Goal: Understand process/instructions

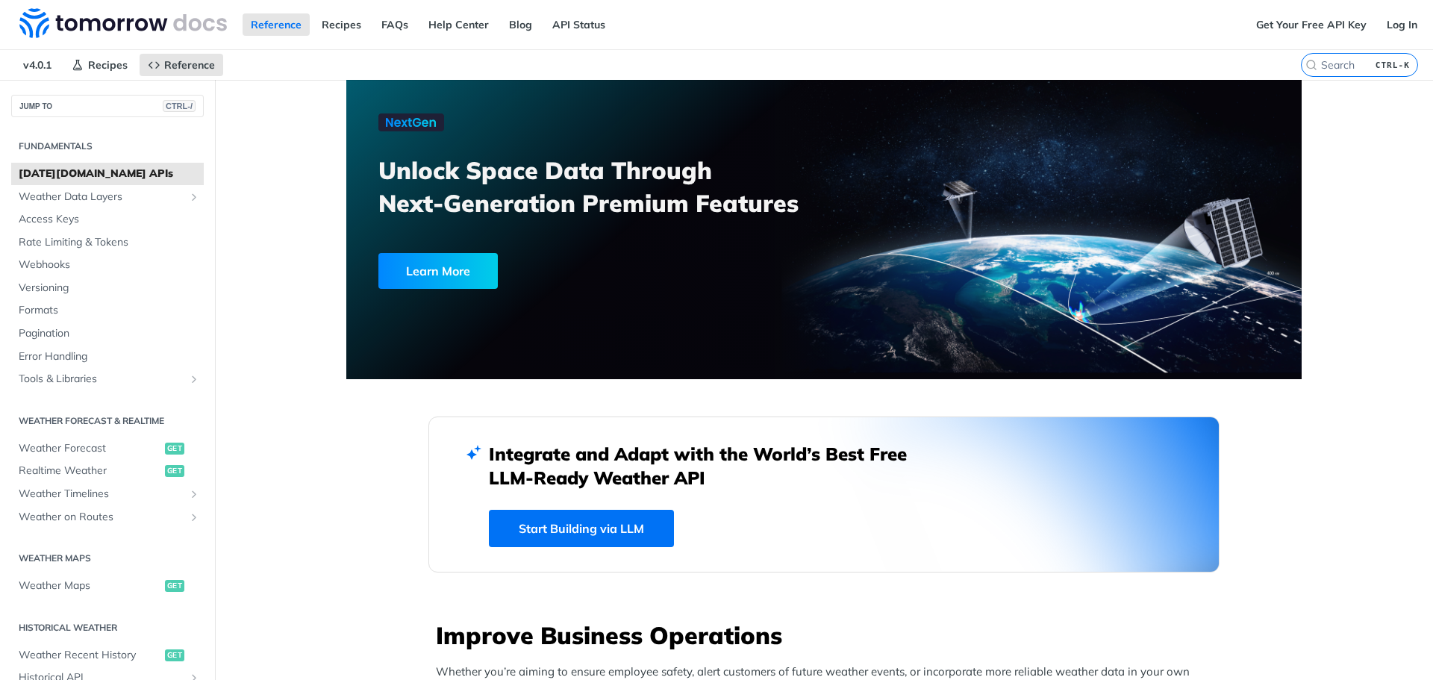
scroll to position [3434, 0]
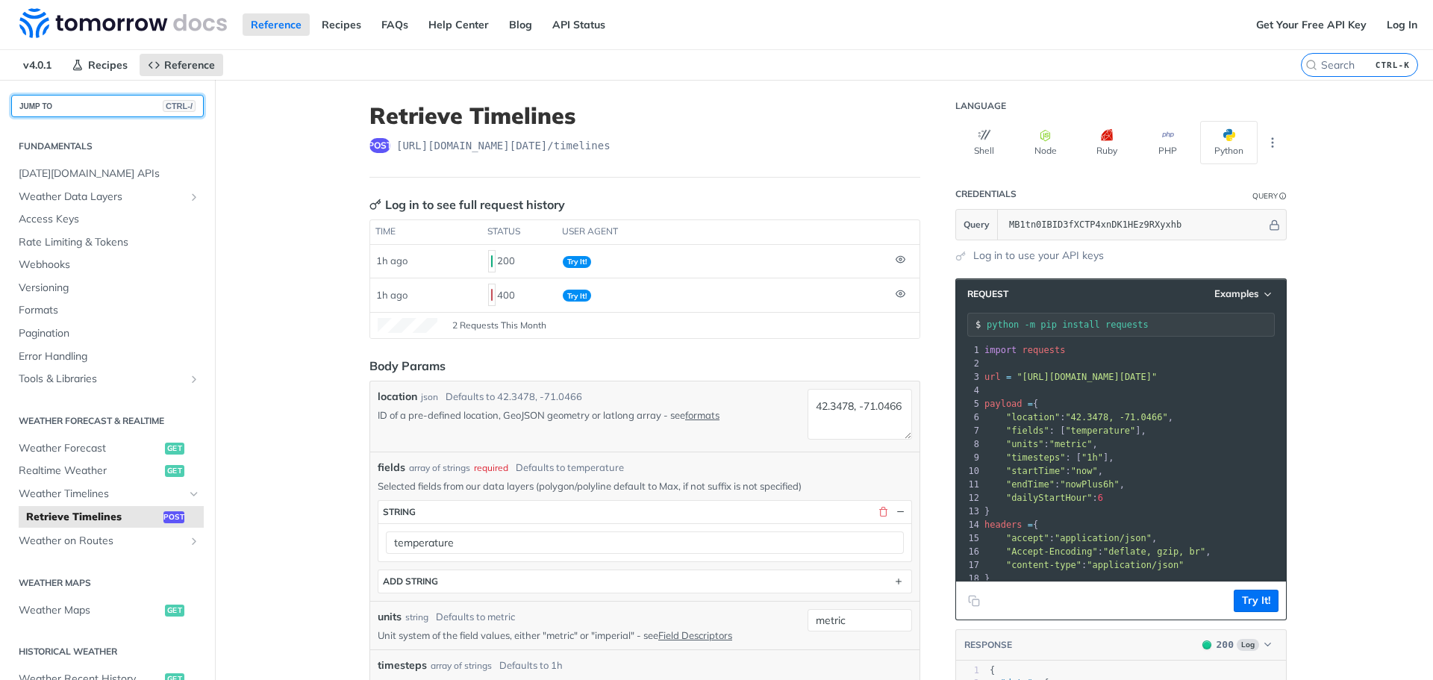
click at [66, 106] on button "JUMP TO CTRL-/" at bounding box center [107, 106] width 193 height 22
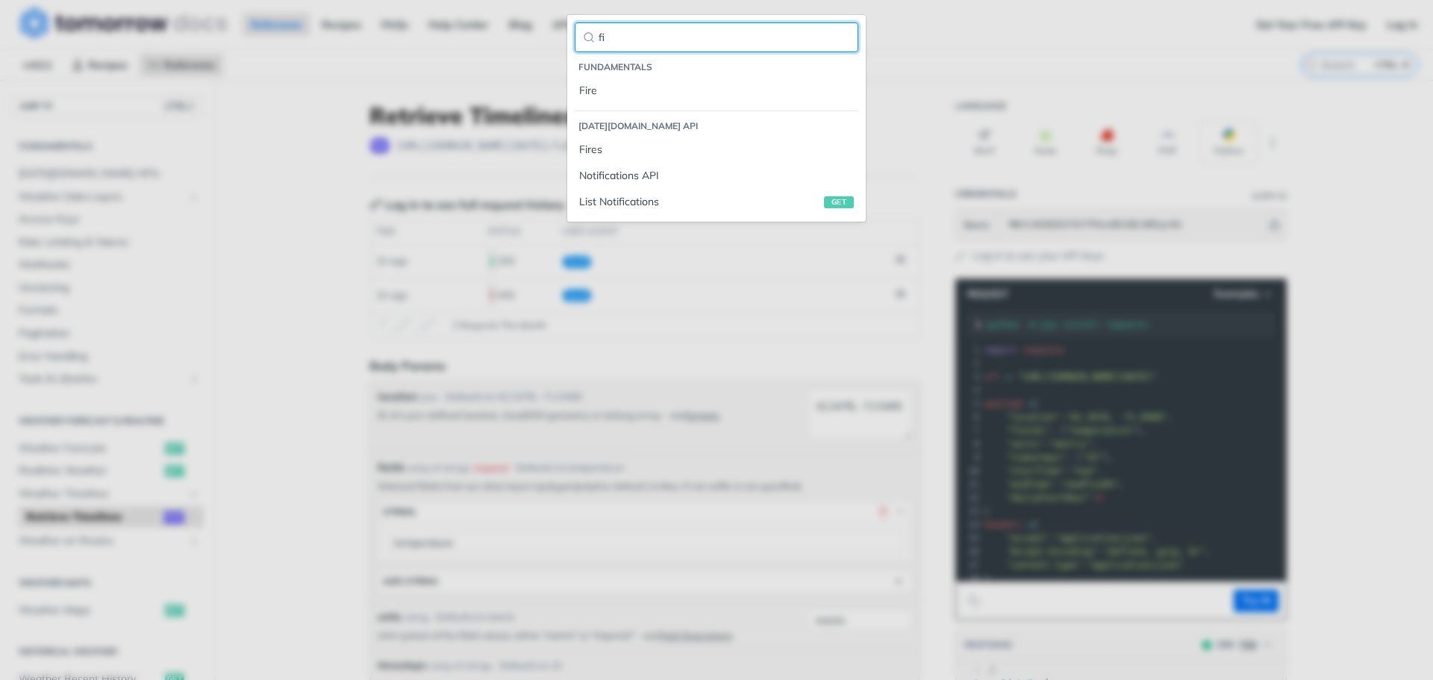
type input "f"
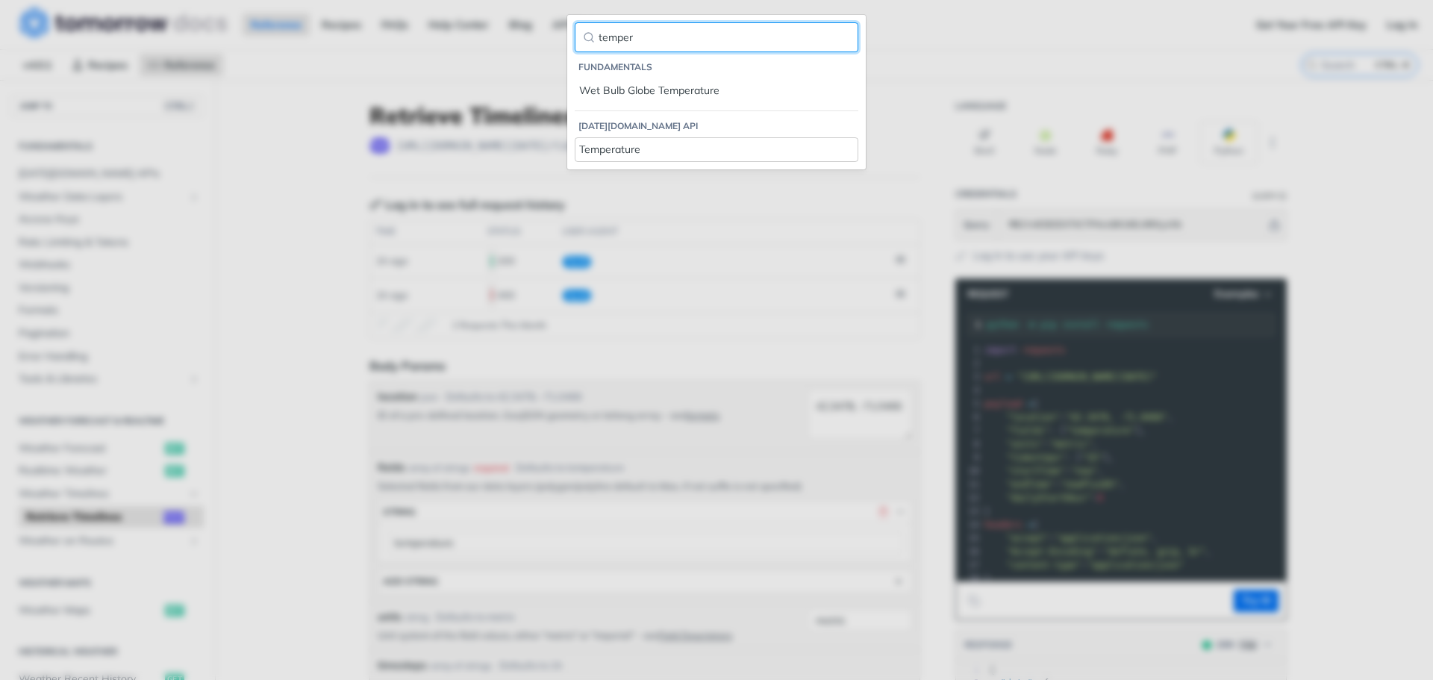
type input "temper"
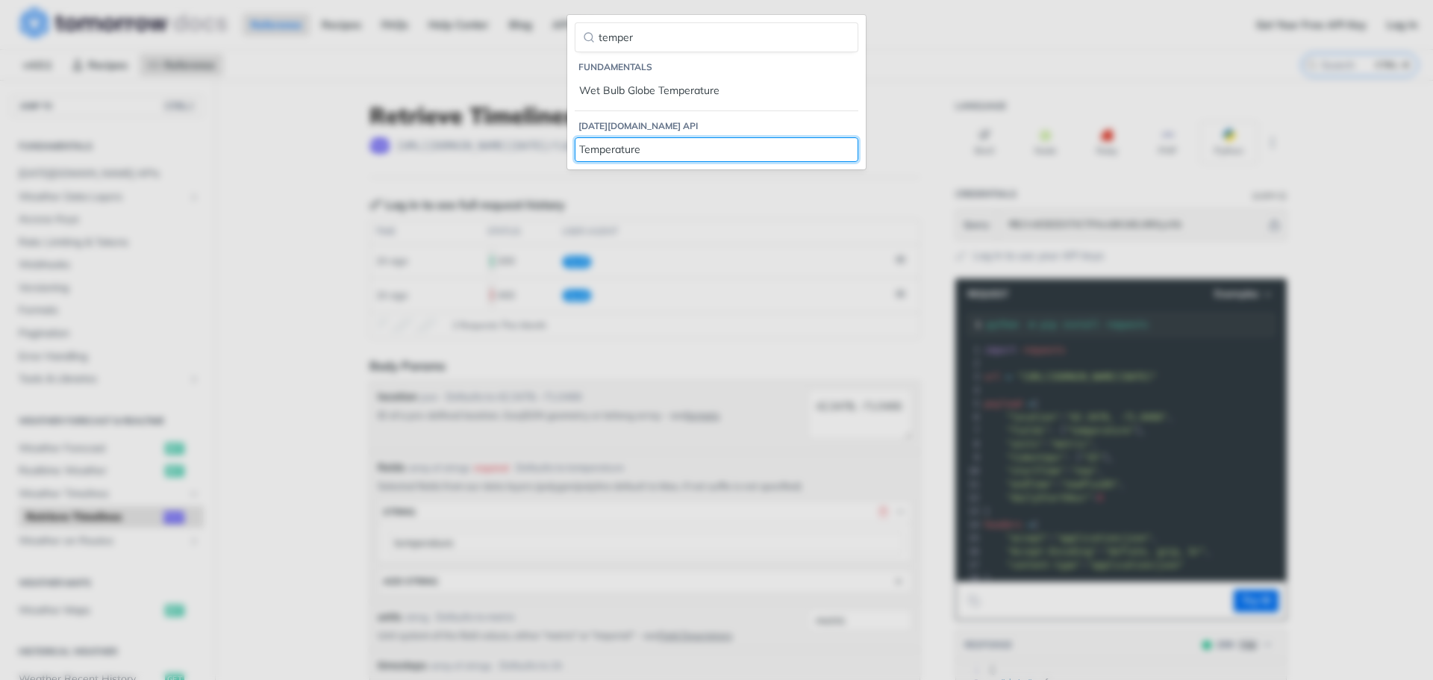
click at [780, 145] on div "Temperature" at bounding box center [716, 150] width 275 height 16
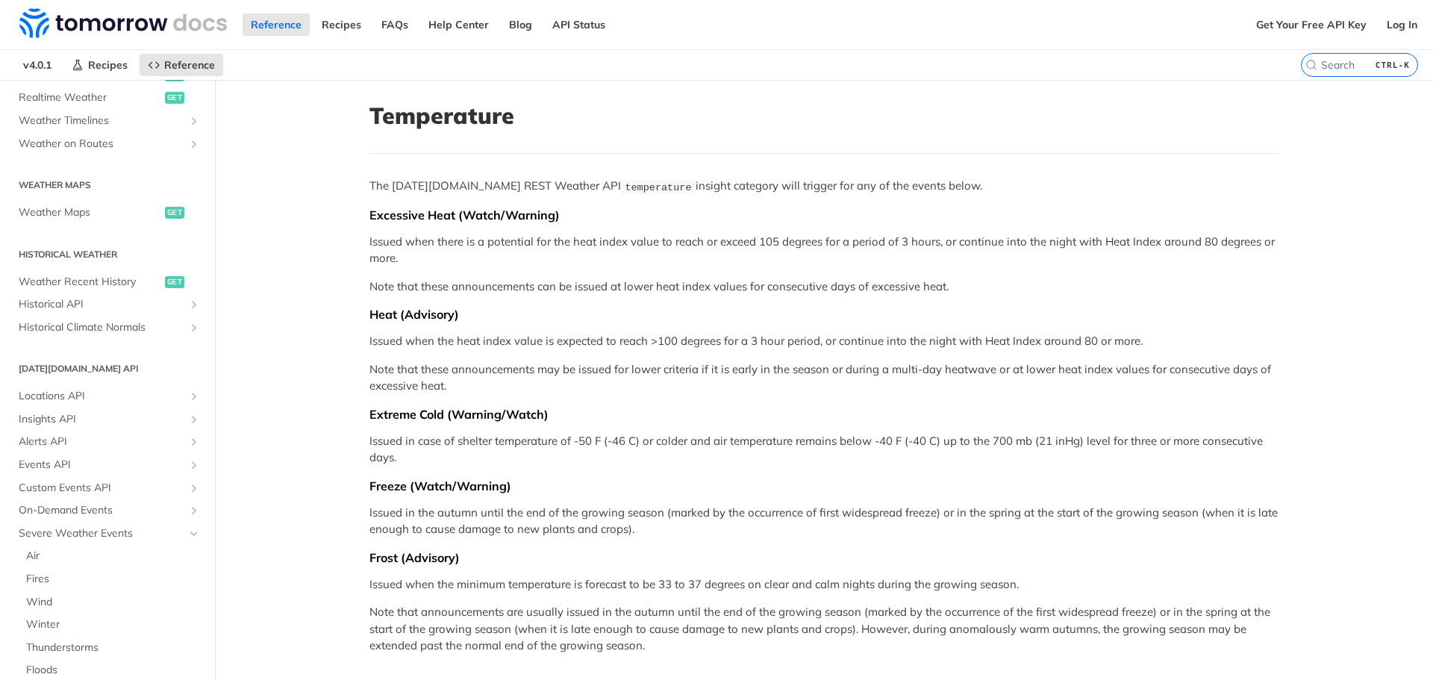
scroll to position [564, 0]
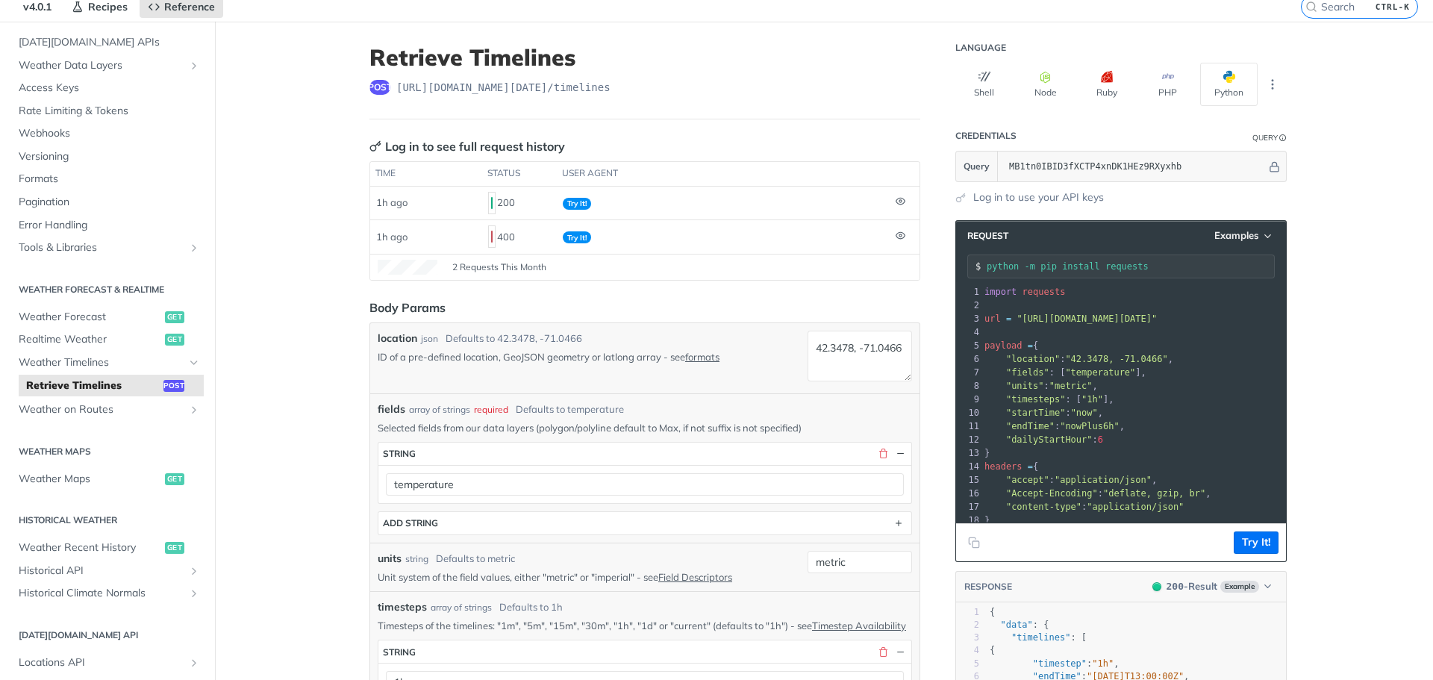
scroll to position [149, 0]
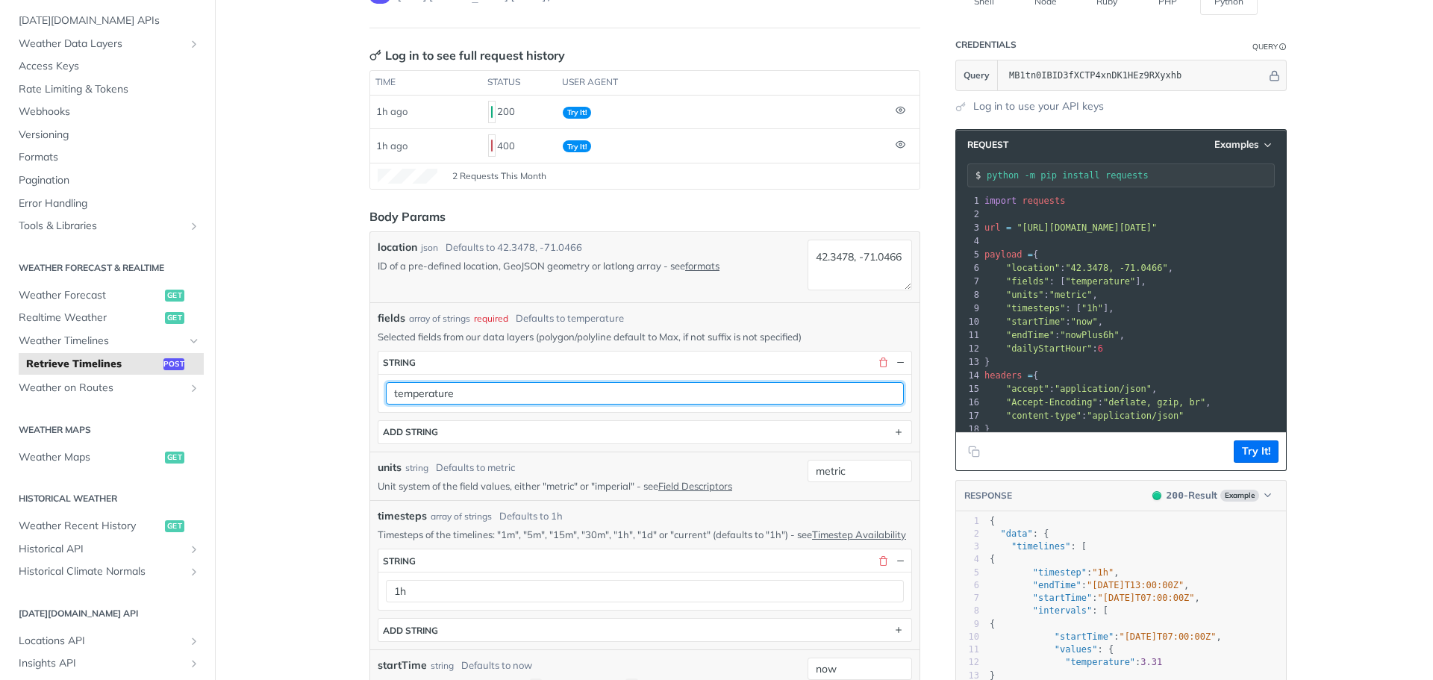
click at [517, 402] on input "temperature" at bounding box center [645, 393] width 518 height 22
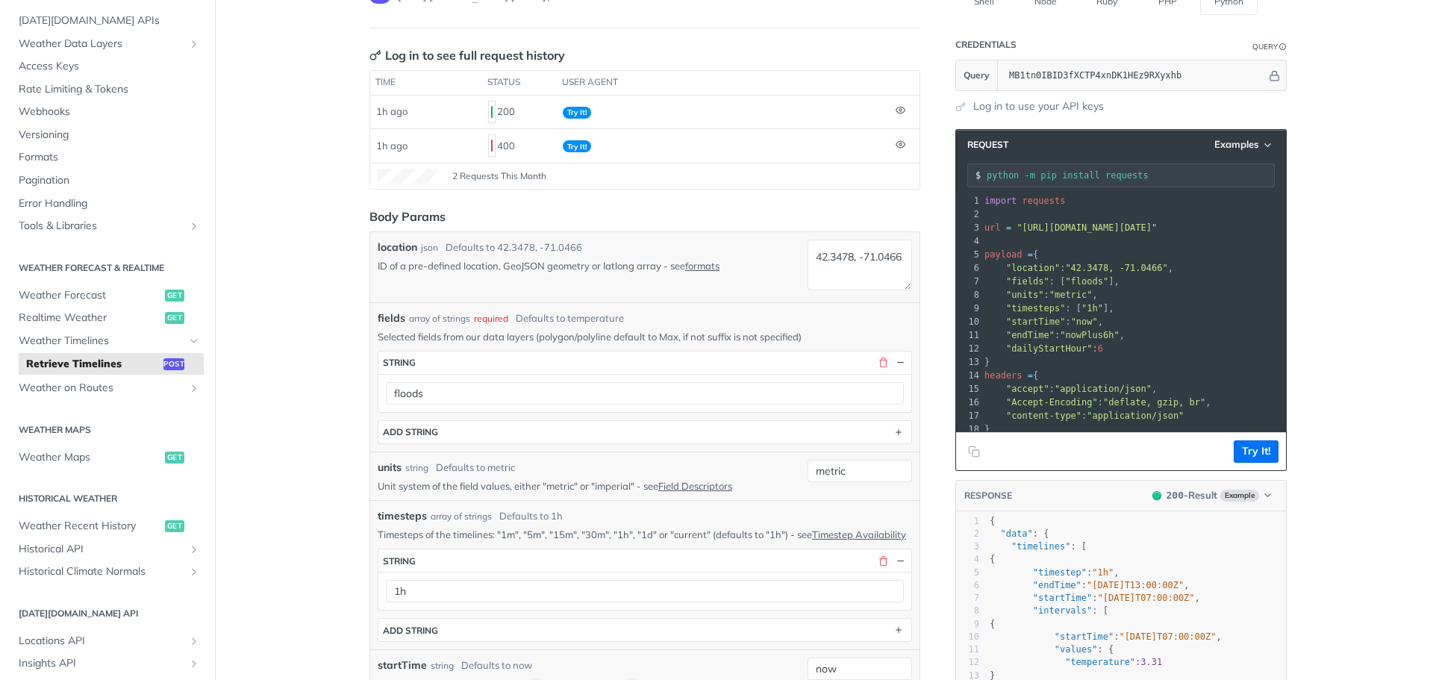
click at [1268, 448] on button "Try It!" at bounding box center [1256, 451] width 45 height 22
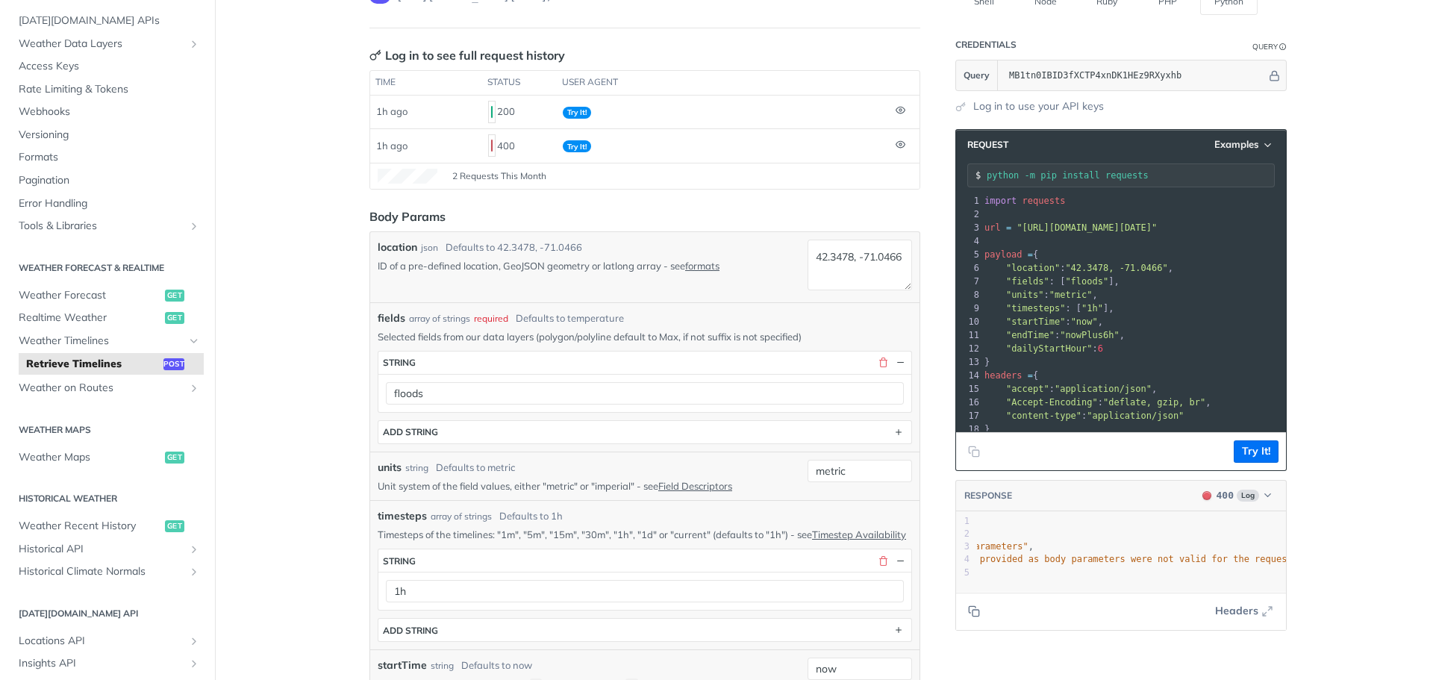
scroll to position [0, 0]
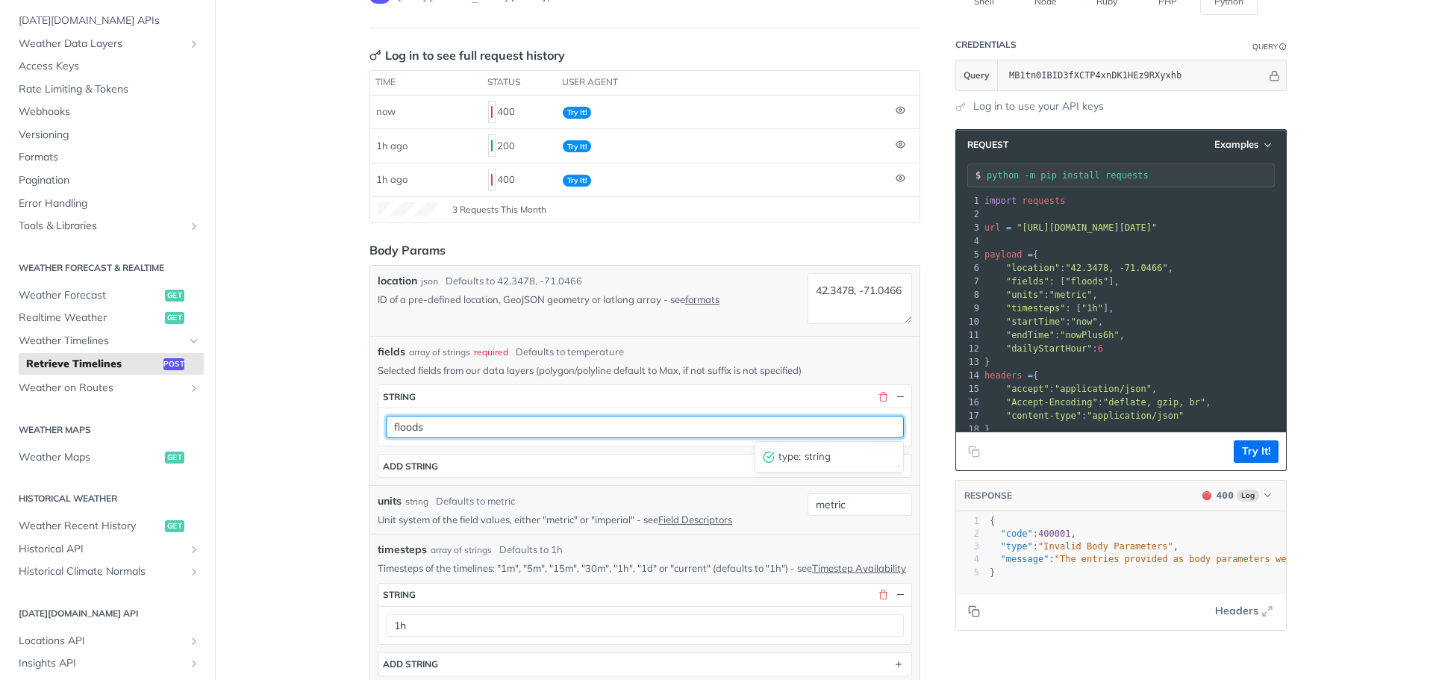
click at [620, 421] on input "floods" at bounding box center [645, 427] width 518 height 22
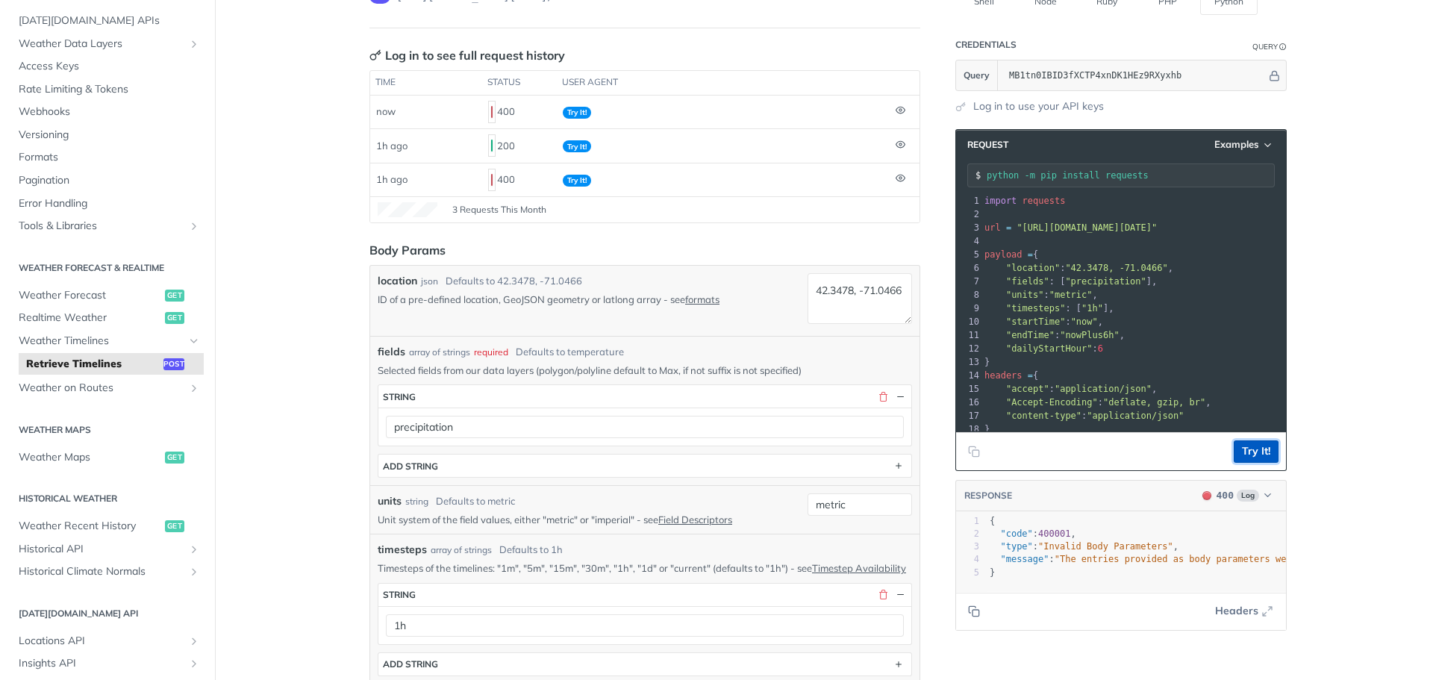
click at [1253, 457] on button "Try It!" at bounding box center [1256, 451] width 45 height 22
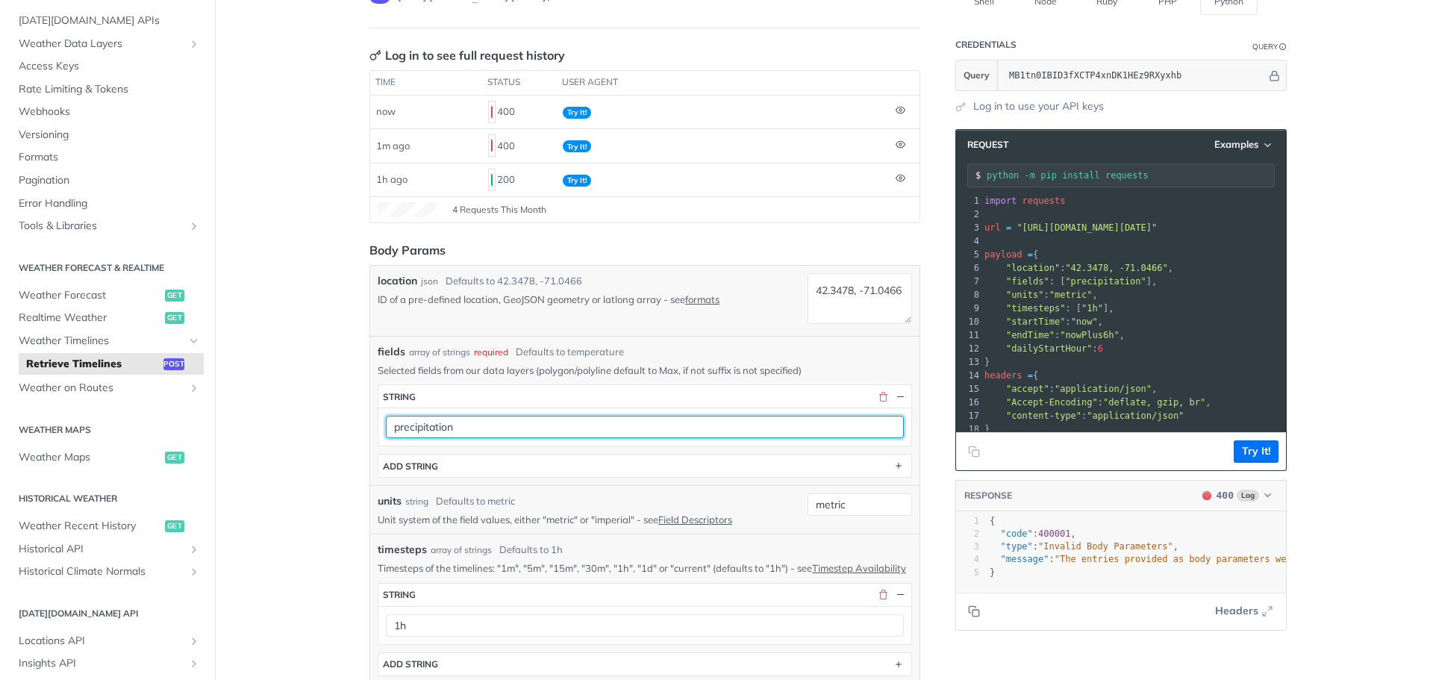
click at [529, 423] on input "precipitation" at bounding box center [645, 427] width 518 height 22
paste input "Intensity"
type input "precipitationIntensity"
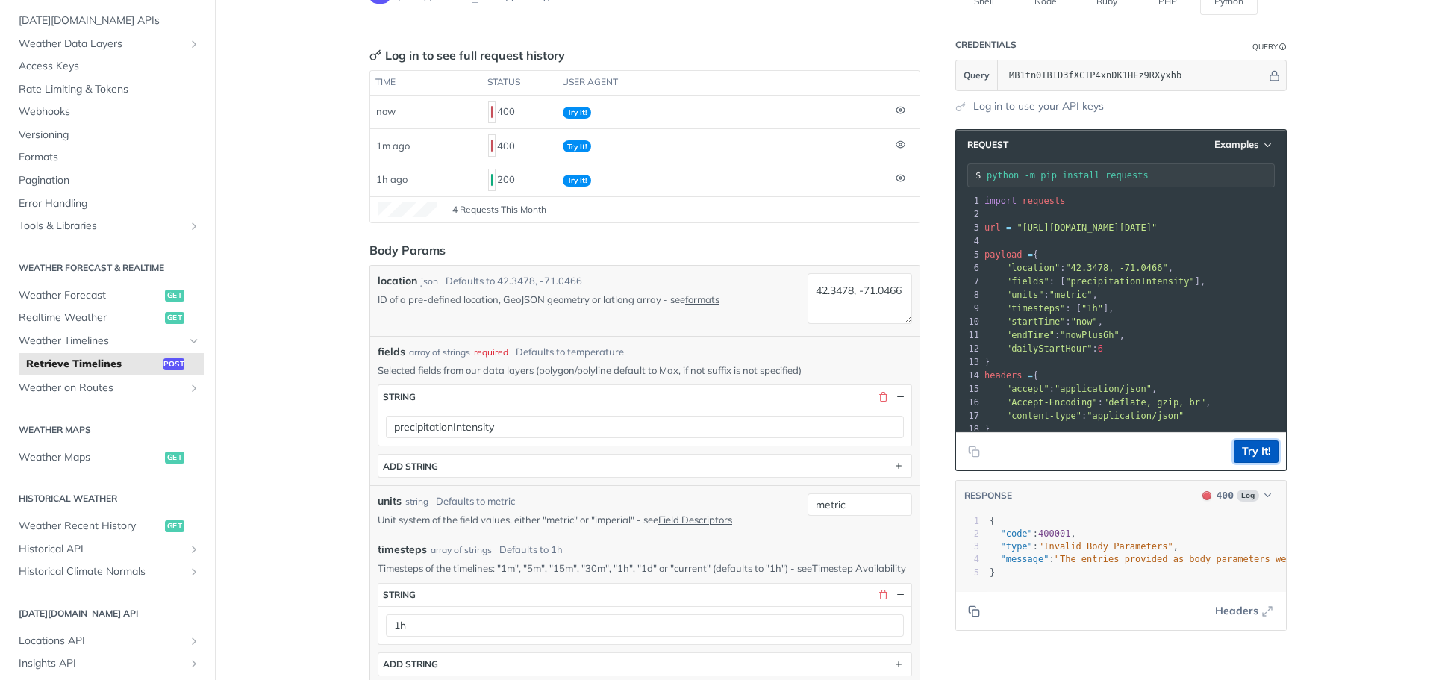
click at [1239, 450] on button "Try It!" at bounding box center [1256, 451] width 45 height 22
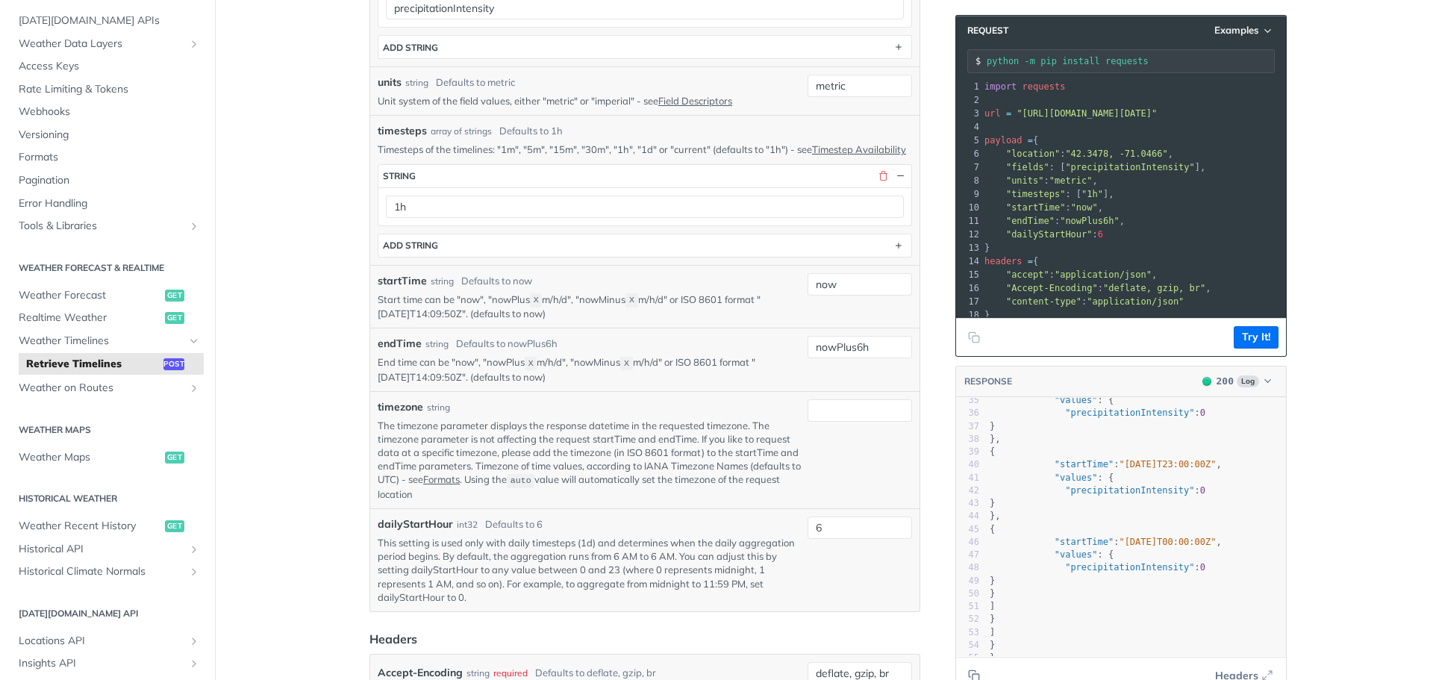
scroll to position [672, 0]
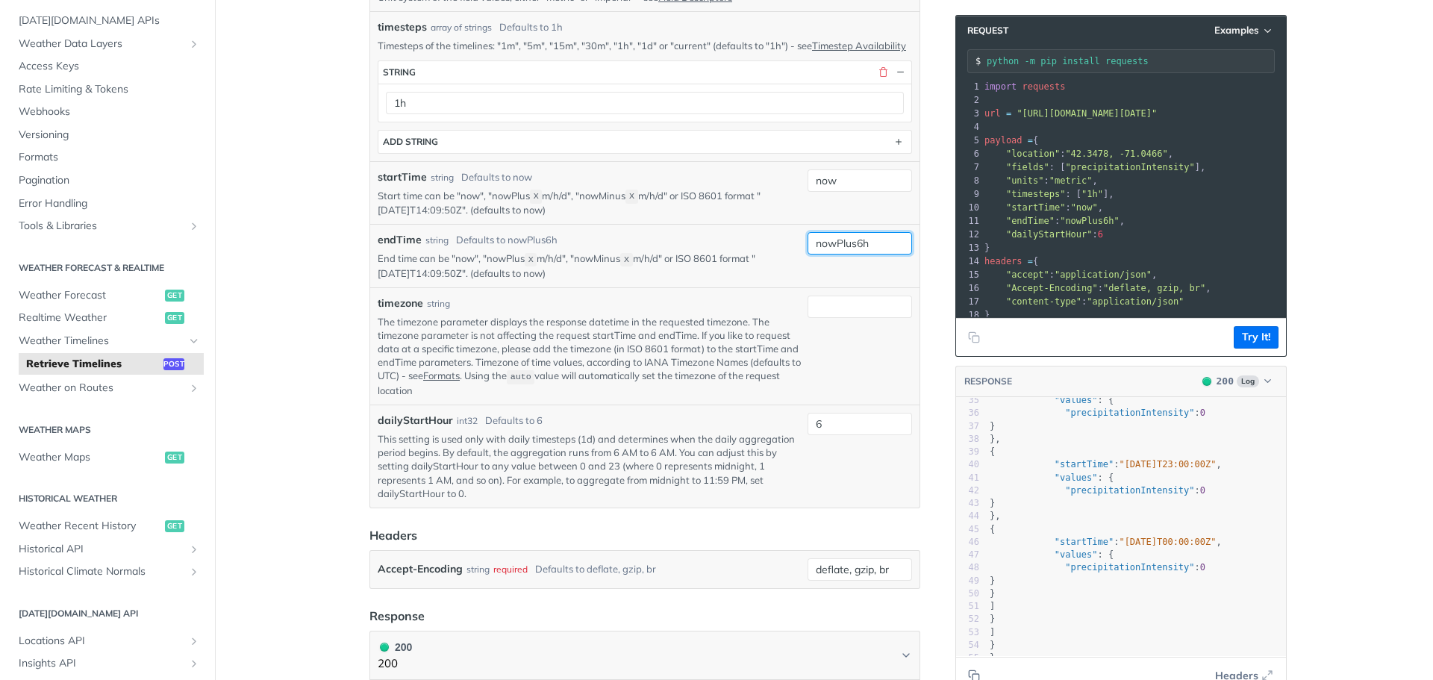
click at [876, 255] on input "nowPlus6h" at bounding box center [860, 243] width 105 height 22
type input "now"
click at [875, 192] on input "now" at bounding box center [860, 180] width 105 height 22
click at [322, 240] on main "JUMP TO CTRL-/ Fundamentals Tomorrow.io APIs Weather Data Layers Core Probabili…" at bounding box center [716, 384] width 1433 height 1952
drag, startPoint x: 756, startPoint y: 208, endPoint x: 452, endPoint y: 224, distance: 304.3
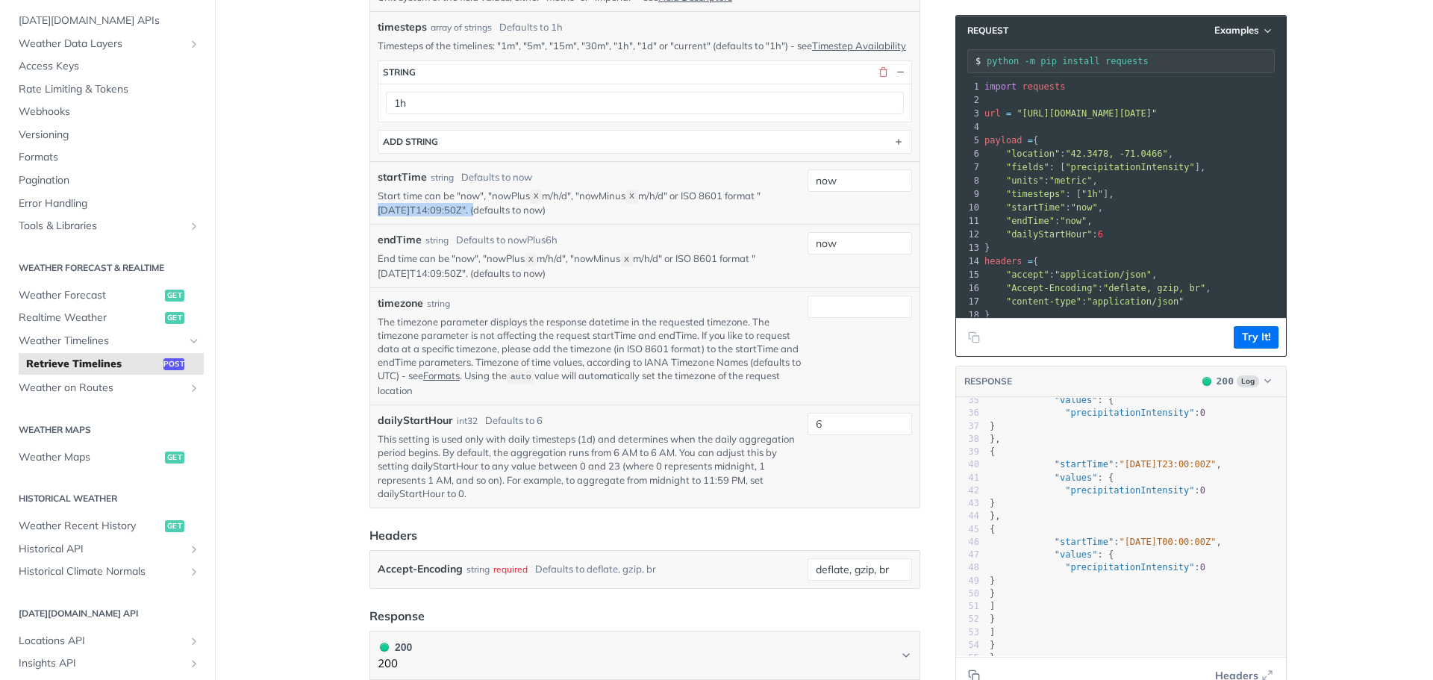
click at [452, 217] on p "Start time can be "now", "nowPlus X m/h/d", "nowMinus X m/h/d" or ISO 8601 form…" at bounding box center [590, 203] width 424 height 28
copy p "2019-03-20T14:09:50Z"
click at [848, 192] on input "now" at bounding box center [860, 180] width 105 height 22
paste input "2019-03-20T14:09:50Z"
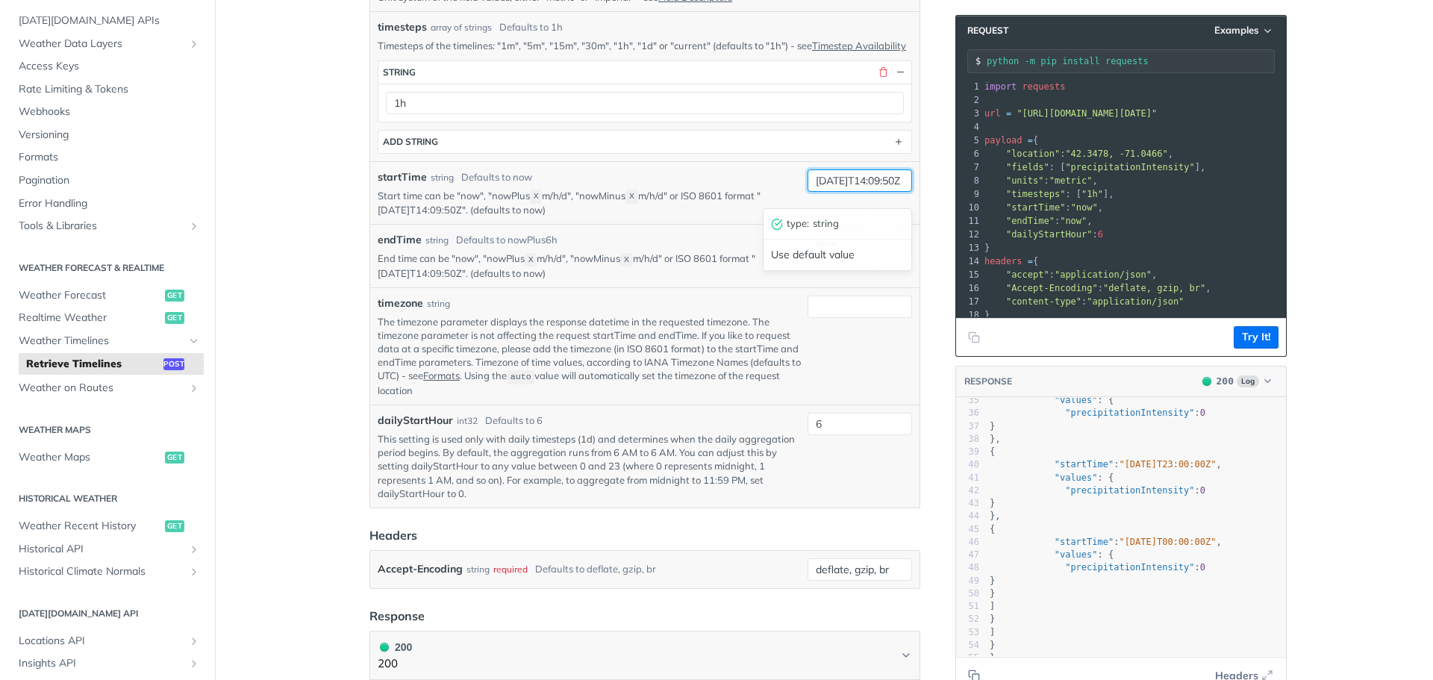
scroll to position [0, 26]
click at [865, 192] on input "2019-03-20T14:09:50Z" at bounding box center [860, 180] width 105 height 22
drag, startPoint x: 851, startPoint y: 190, endPoint x: 814, endPoint y: 188, distance: 37.4
click at [712, 190] on div "startTime string Defaults to now Start time can be "now", "nowPlus X m/h/d", "n…" at bounding box center [645, 193] width 535 height 48
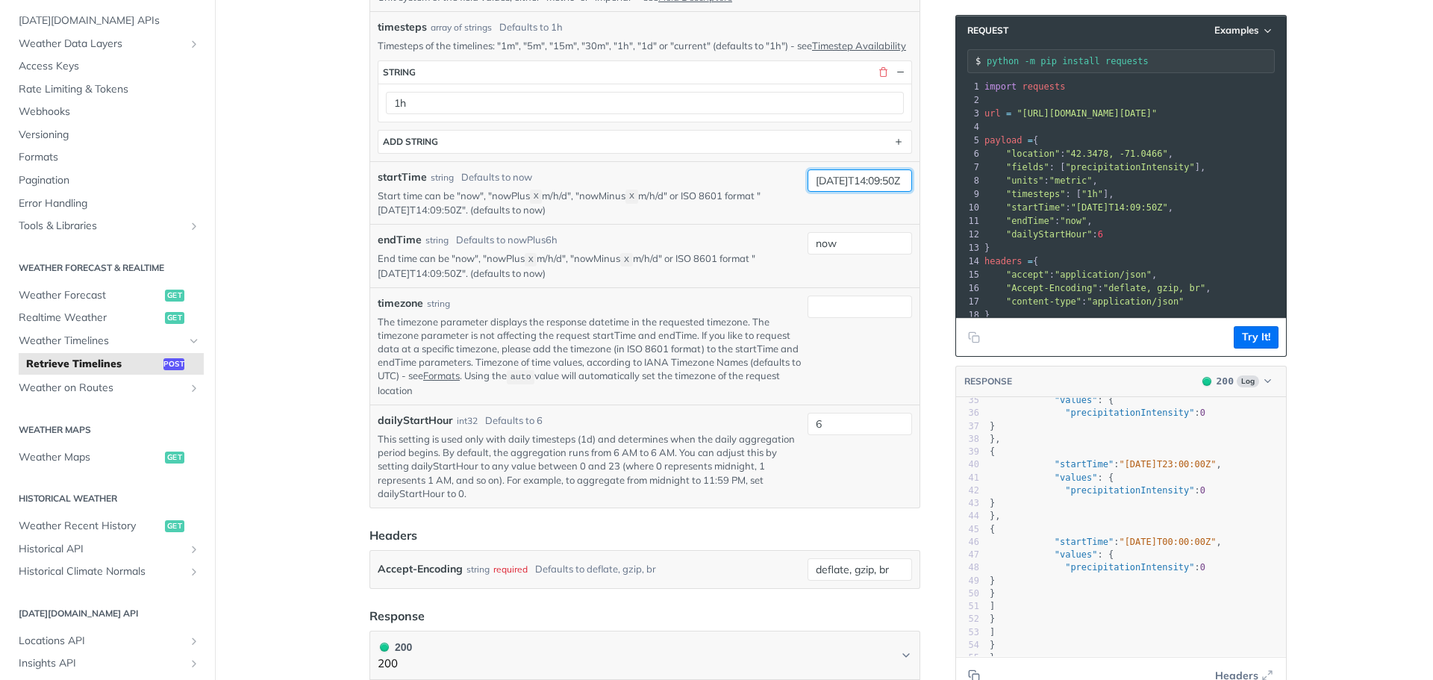
click at [841, 192] on input "2019-03-20T14:09:50Z" at bounding box center [860, 180] width 105 height 22
click at [822, 192] on input "2019-03-20T14:09:50Z" at bounding box center [860, 180] width 105 height 22
click at [846, 188] on input "2025-10-20T14:09:50Z" at bounding box center [860, 180] width 105 height 22
click at [866, 192] on input "2025-10-20T14:09:50Z" at bounding box center [860, 180] width 105 height 22
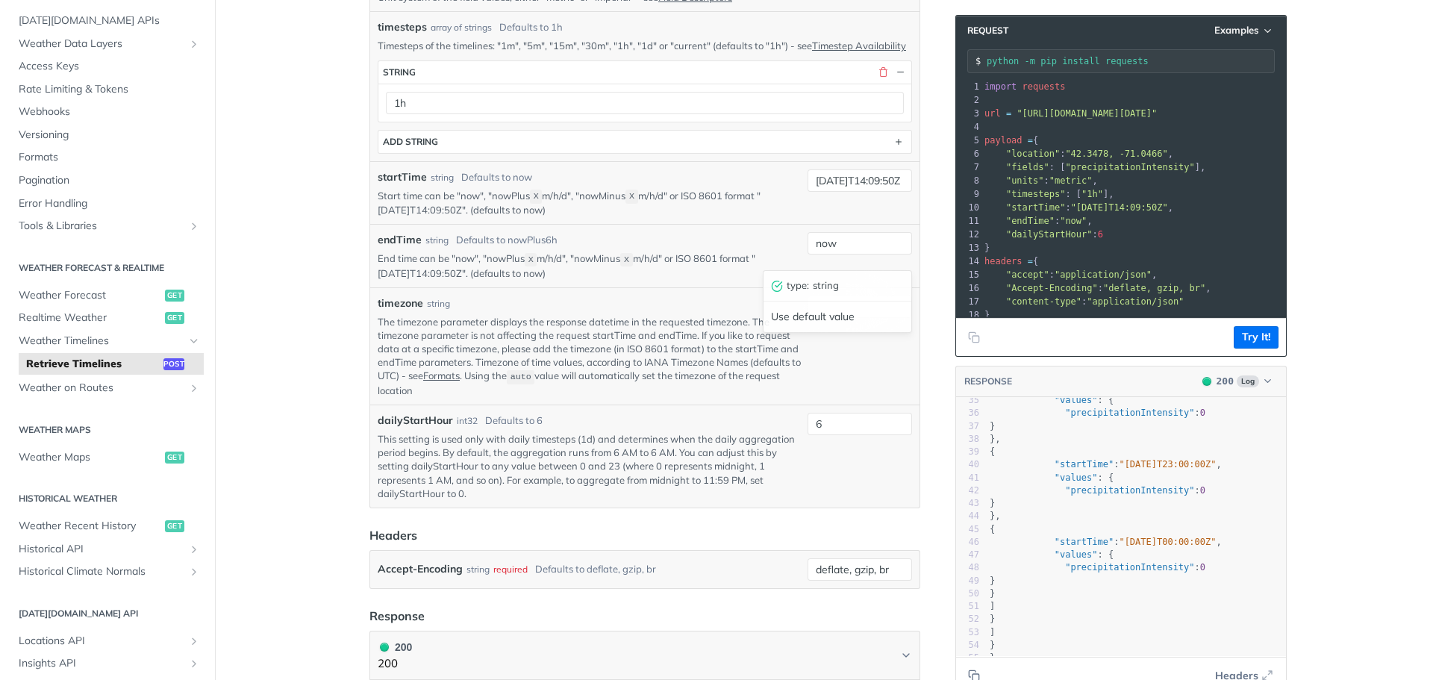
click at [1359, 318] on main "JUMP TO CTRL-/ Fundamentals Tomorrow.io APIs Weather Data Layers Core Probabili…" at bounding box center [716, 384] width 1433 height 1952
click at [1268, 341] on button "Try It!" at bounding box center [1256, 337] width 45 height 22
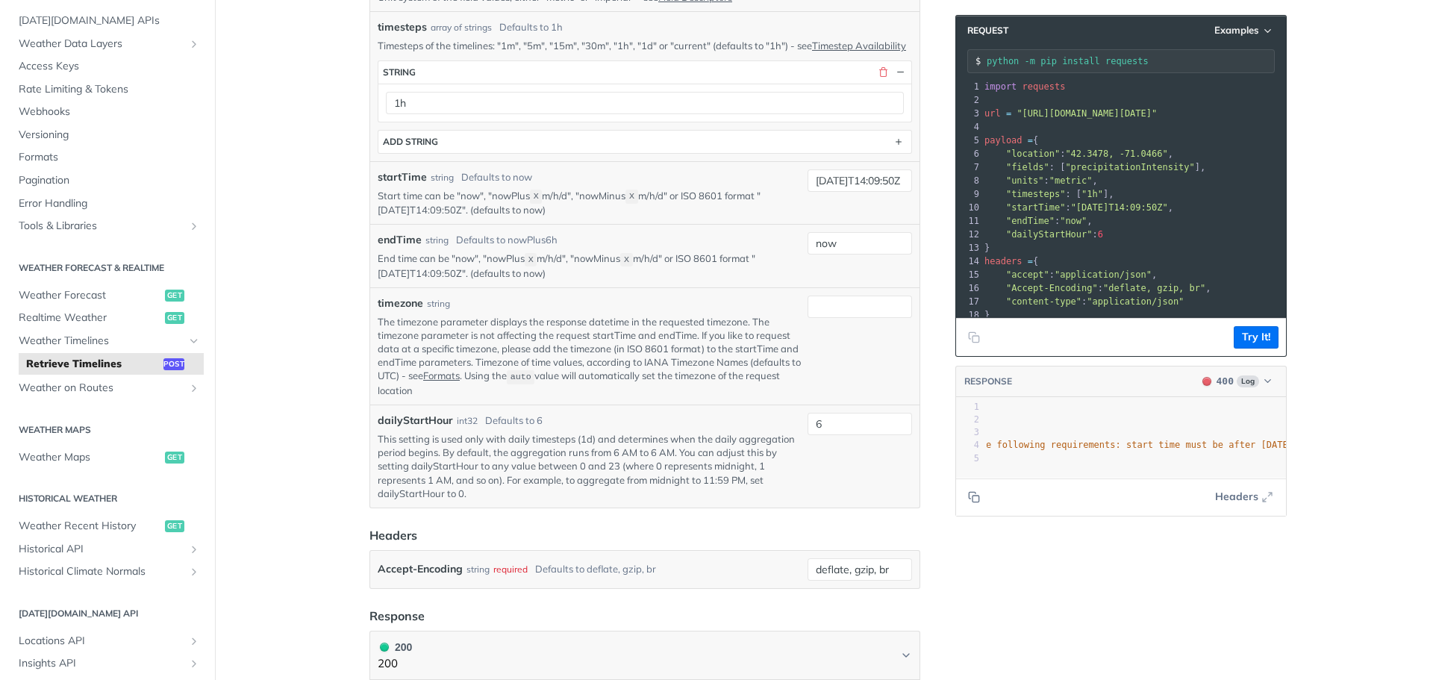
scroll to position [0, 220]
click at [870, 192] on input "2025-10-06T14:09:50Z" at bounding box center [860, 180] width 105 height 22
click at [1248, 335] on button "Try It!" at bounding box center [1256, 337] width 45 height 22
drag, startPoint x: 871, startPoint y: 192, endPoint x: 888, endPoint y: 196, distance: 16.8
click at [870, 192] on input "2025-10-07T14:09:50Z" at bounding box center [860, 180] width 105 height 22
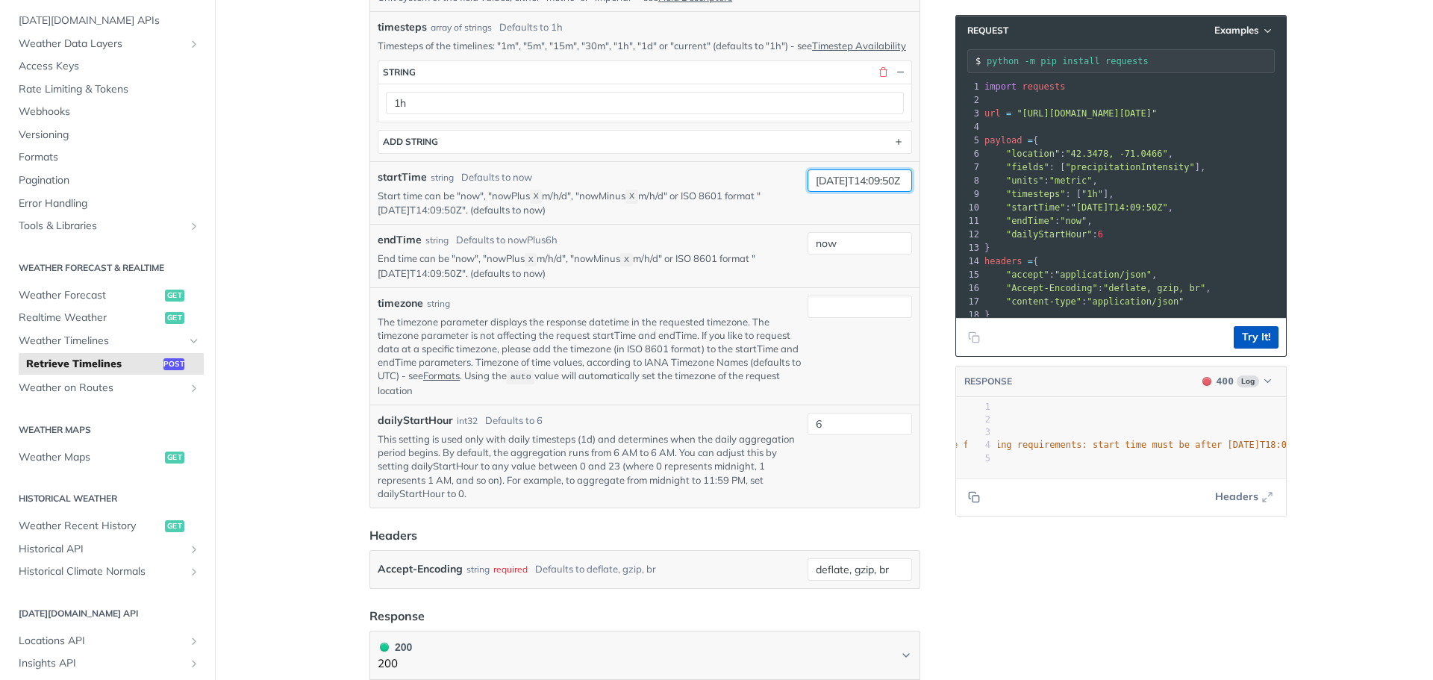
type input "2025-10-08T14:09:50Z"
drag, startPoint x: 1246, startPoint y: 334, endPoint x: 1368, endPoint y: 340, distance: 121.8
click at [1248, 334] on button "Try It!" at bounding box center [1256, 337] width 45 height 22
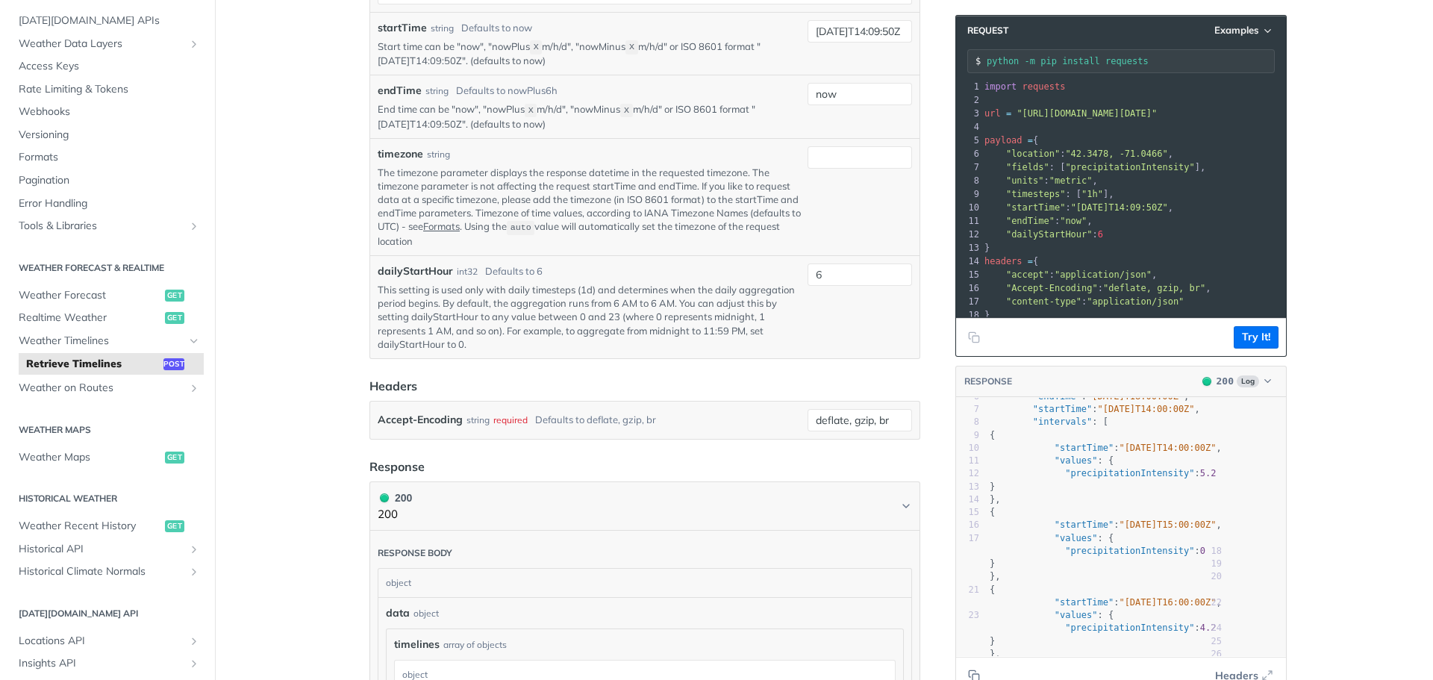
scroll to position [200, 0]
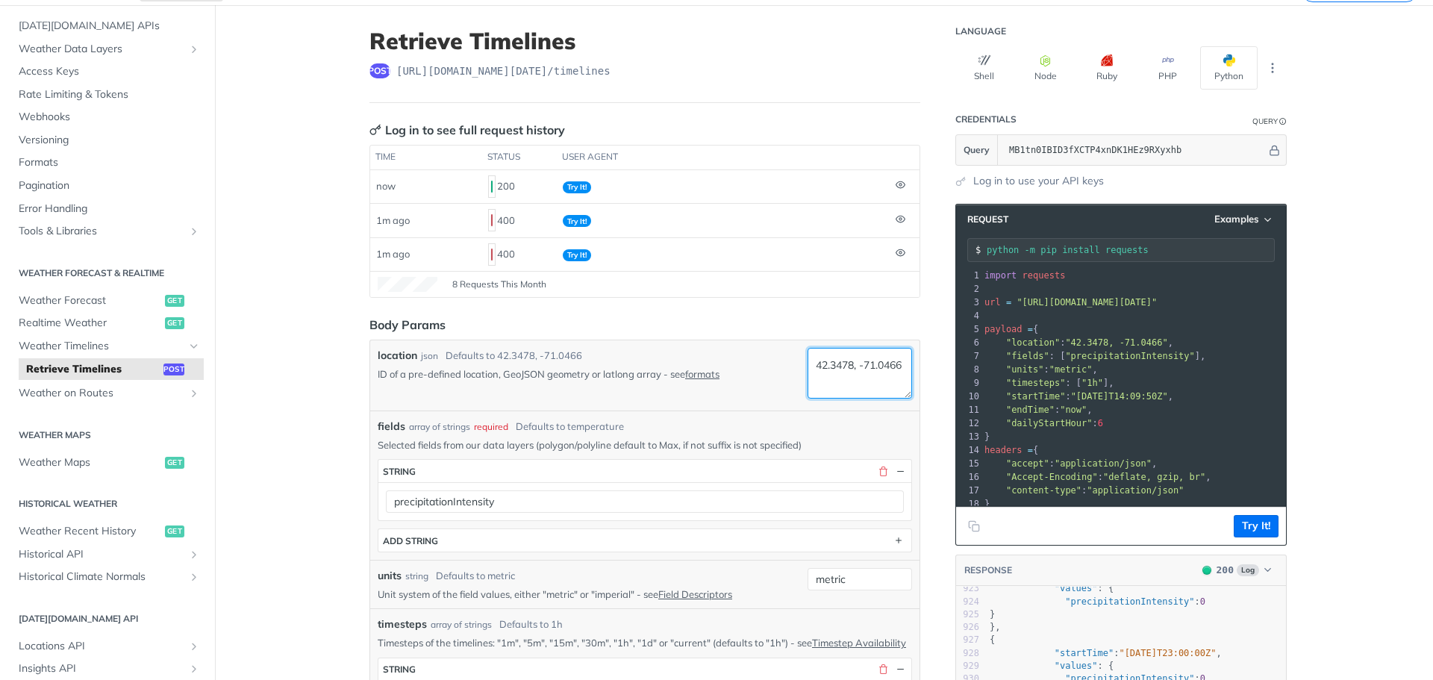
click at [847, 366] on textarea "42.3478, -71.0466" at bounding box center [860, 373] width 105 height 51
paste textarea "40.7045516"
drag, startPoint x: 865, startPoint y: 385, endPoint x: 815, endPoint y: 381, distance: 50.9
click at [815, 381] on textarea "40.7045516, -71.0466" at bounding box center [860, 373] width 105 height 51
paste textarea "4.0155863,749m"
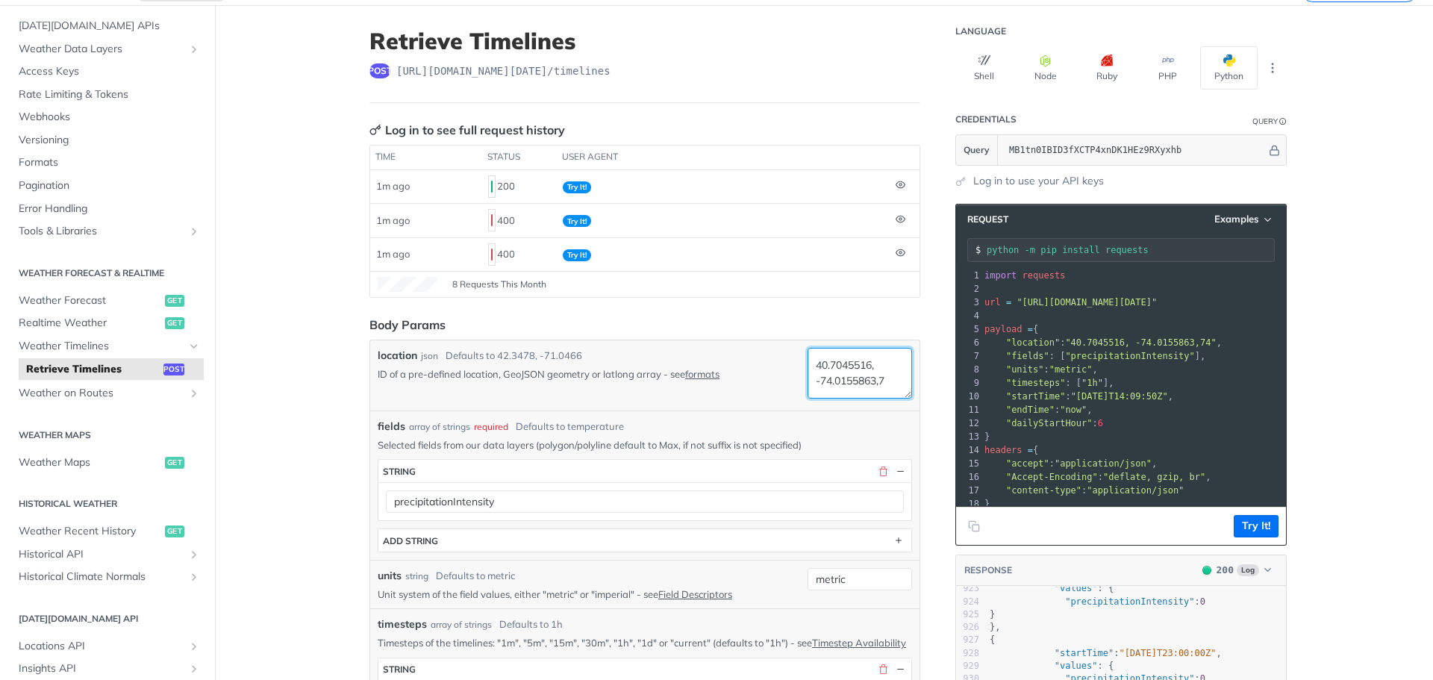
scroll to position [0, 0]
type textarea "40.7045516, -74.0155863"
click at [1258, 527] on button "Try It!" at bounding box center [1256, 526] width 45 height 22
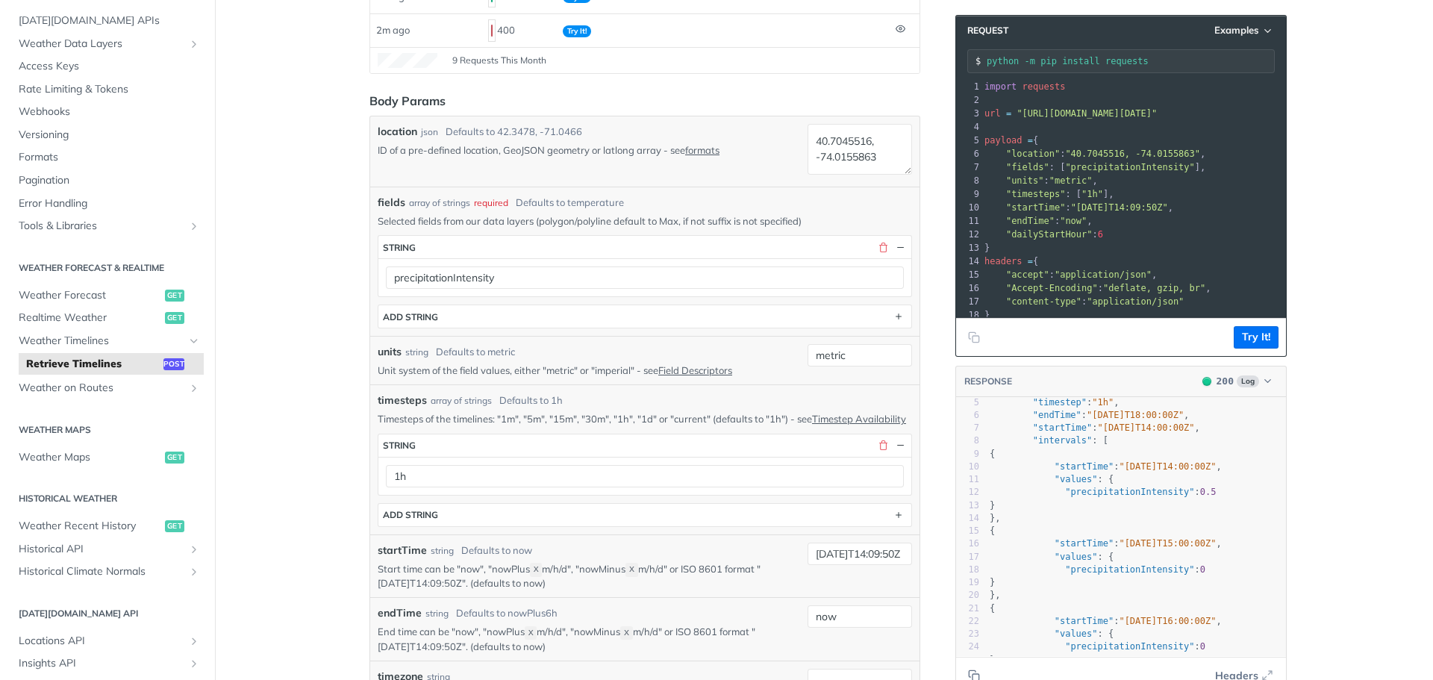
scroll to position [149, 0]
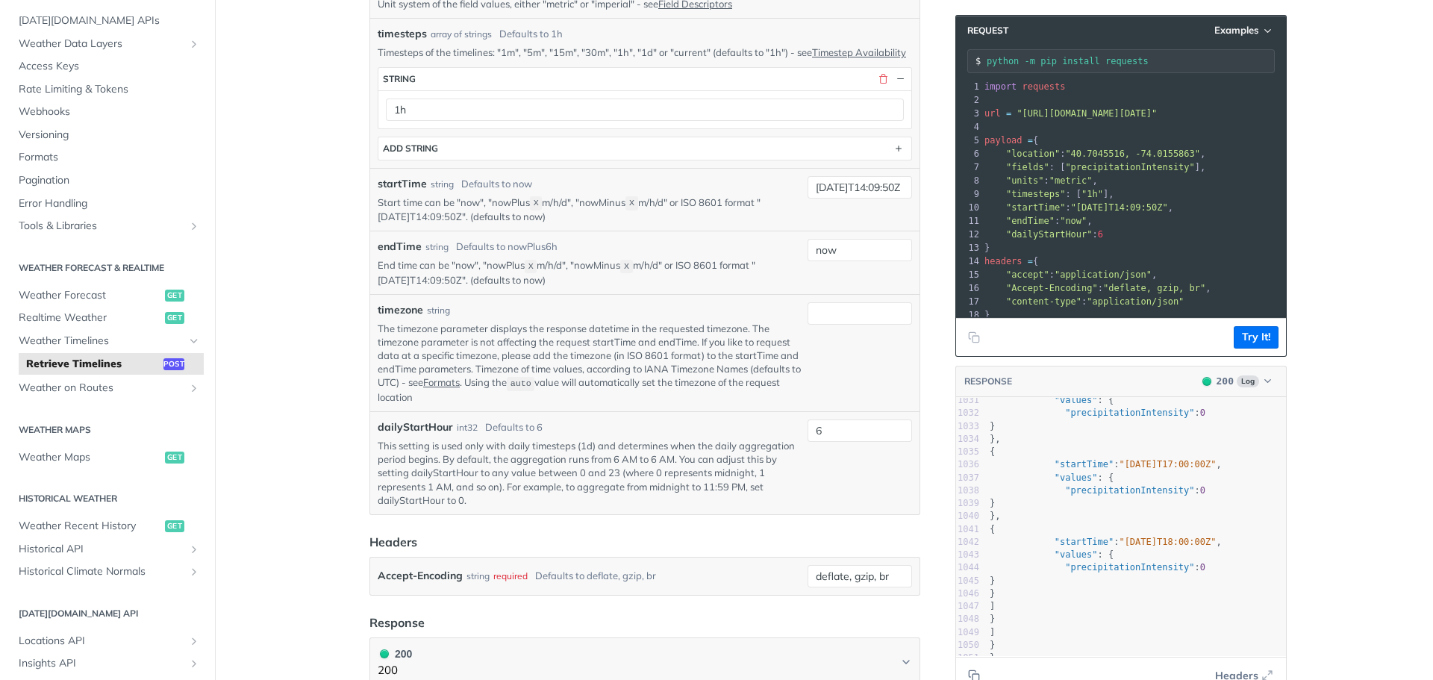
scroll to position [747, 0]
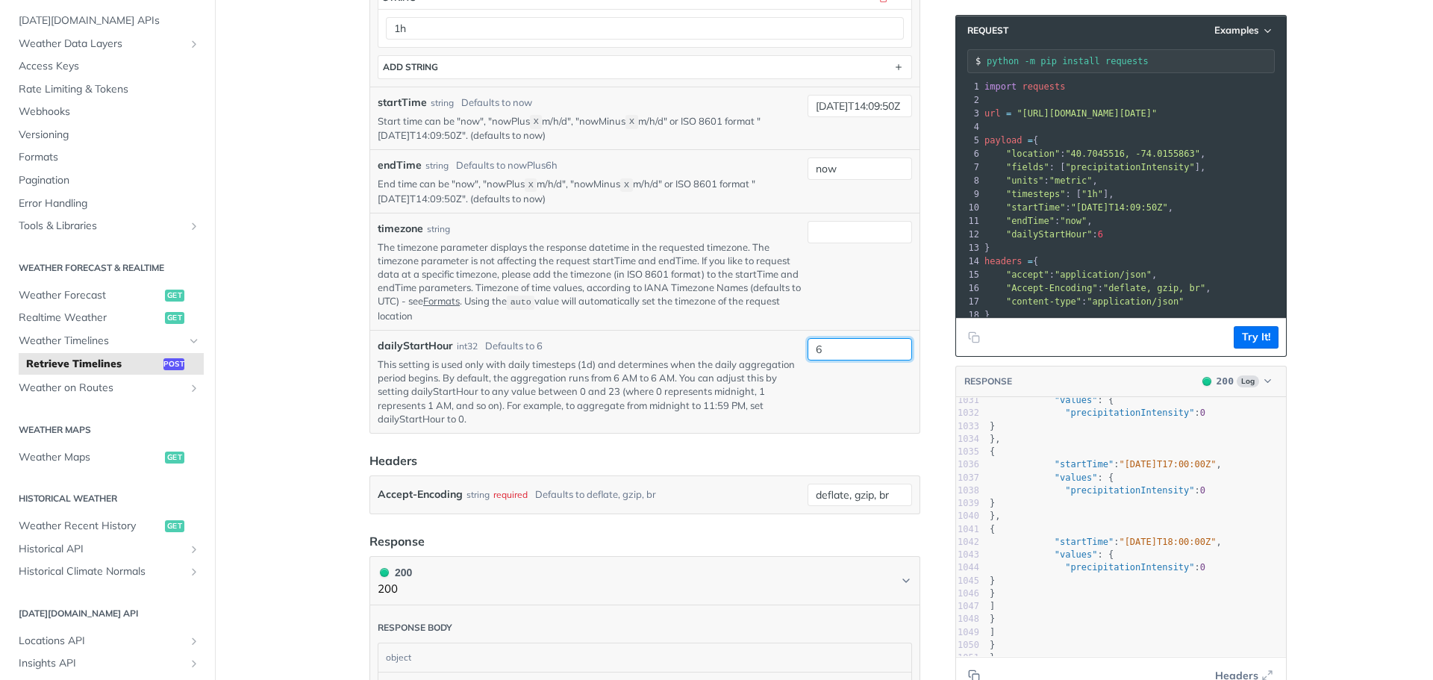
click at [856, 351] on input "6" at bounding box center [860, 349] width 105 height 22
type input "0"
click at [309, 338] on main "JUMP TO CTRL-/ Fundamentals Tomorrow.io APIs Weather Data Layers Core Probabili…" at bounding box center [716, 309] width 1433 height 1952
click at [1255, 333] on button "Try It!" at bounding box center [1256, 337] width 45 height 22
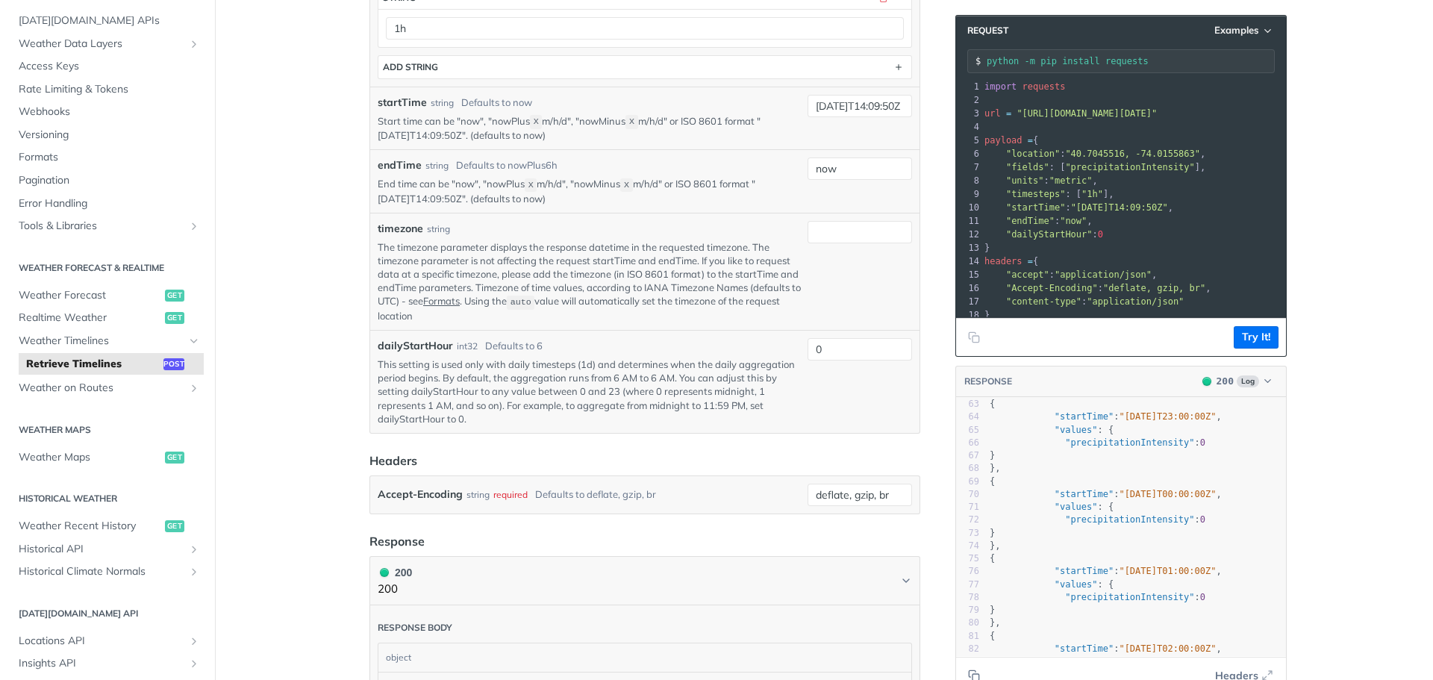
scroll to position [821, 0]
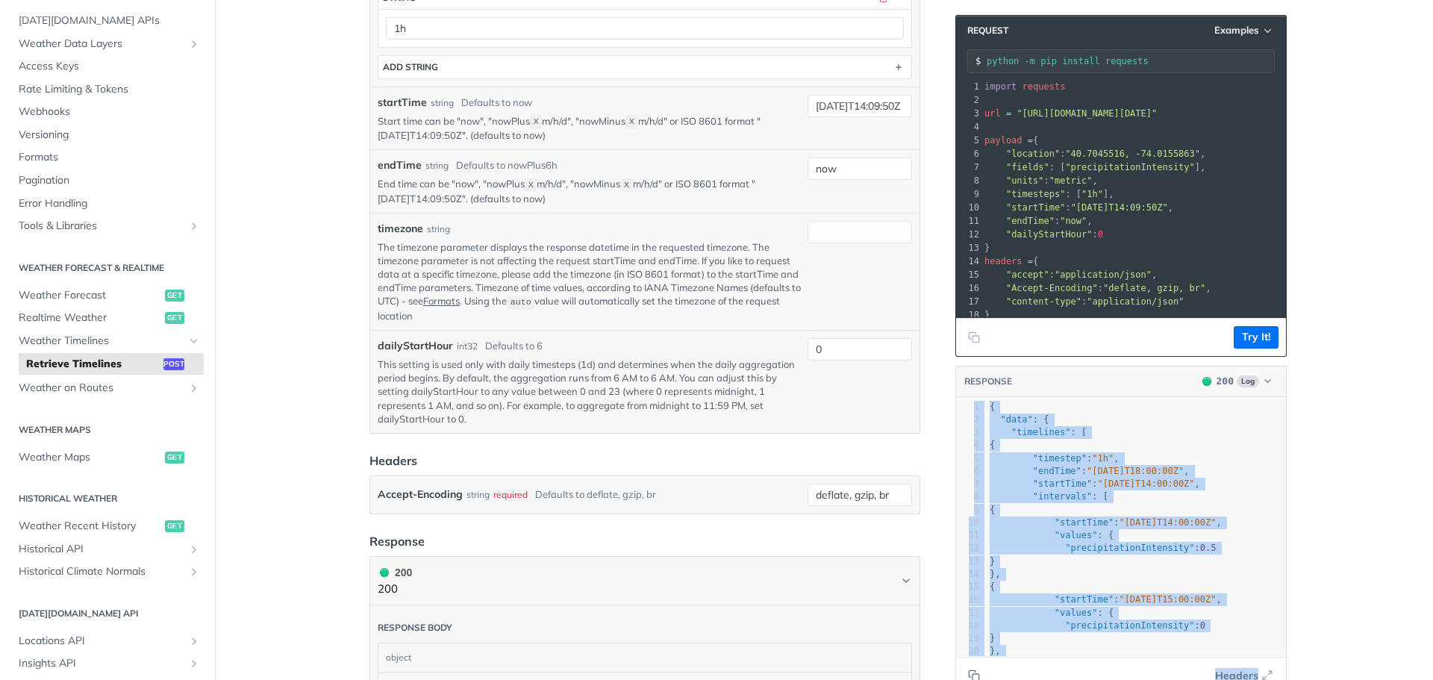
drag, startPoint x: 1282, startPoint y: 420, endPoint x: 1279, endPoint y: 582, distance: 162.0
click at [1275, 595] on div "Language Shell Node Ruby PHP Python Credentials Query Query MB1tn0IBID3fXCTP4xn…" at bounding box center [1123, 309] width 358 height 1952
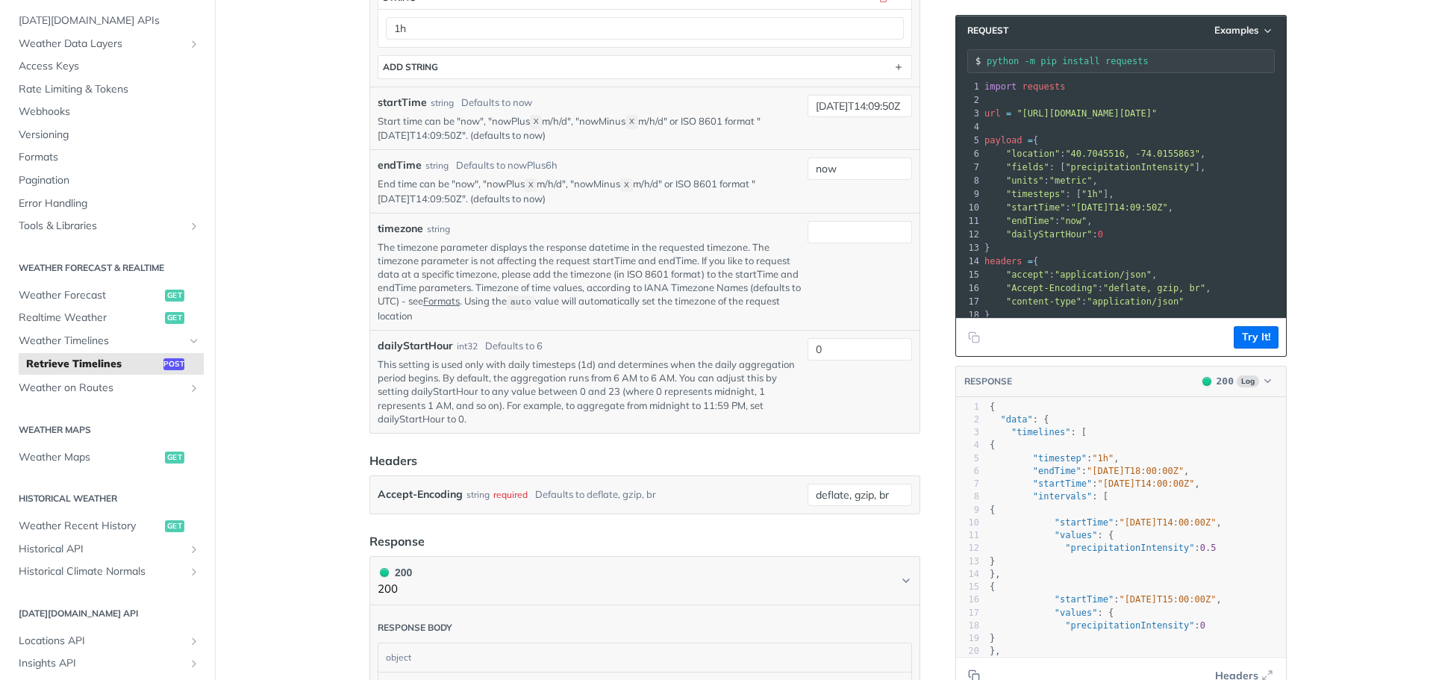
click at [1309, 453] on main "JUMP TO CTRL-/ Fundamentals Tomorrow.io APIs Weather Data Layers Core Probabili…" at bounding box center [716, 309] width 1433 height 1952
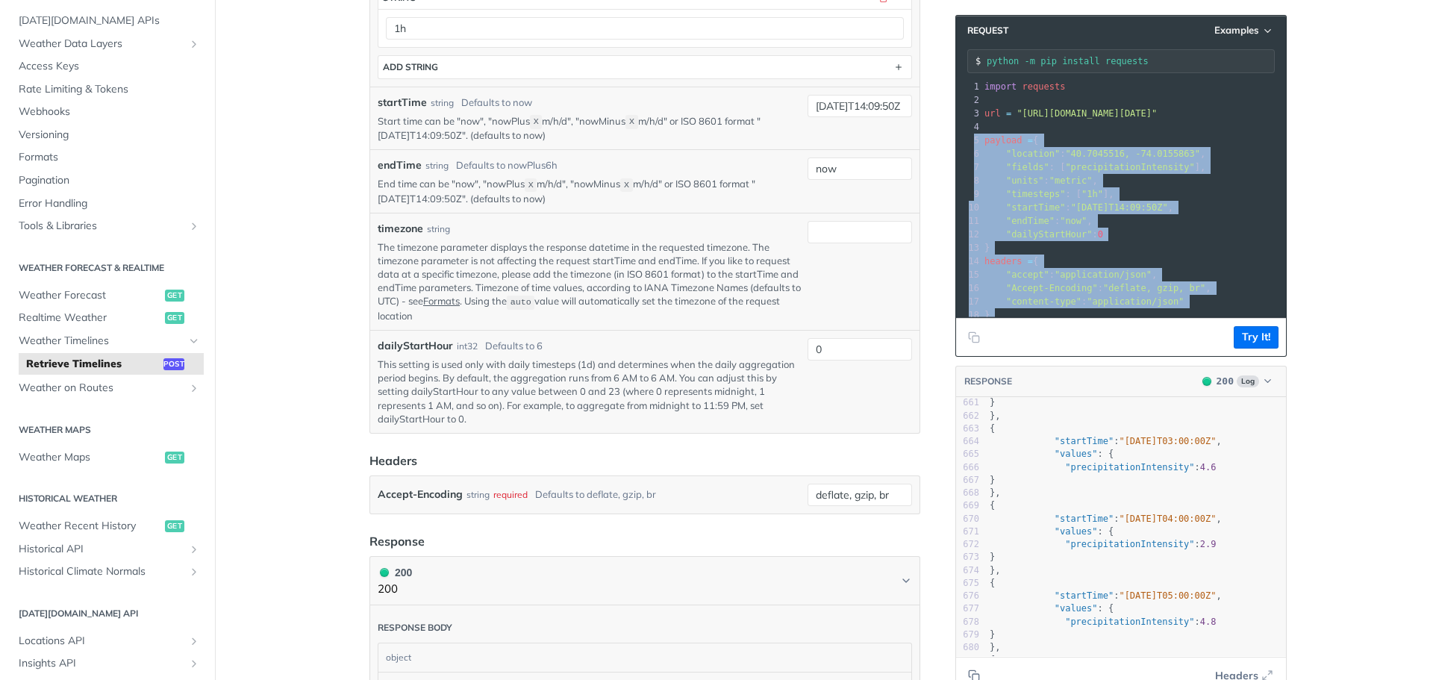
scroll to position [72, 0]
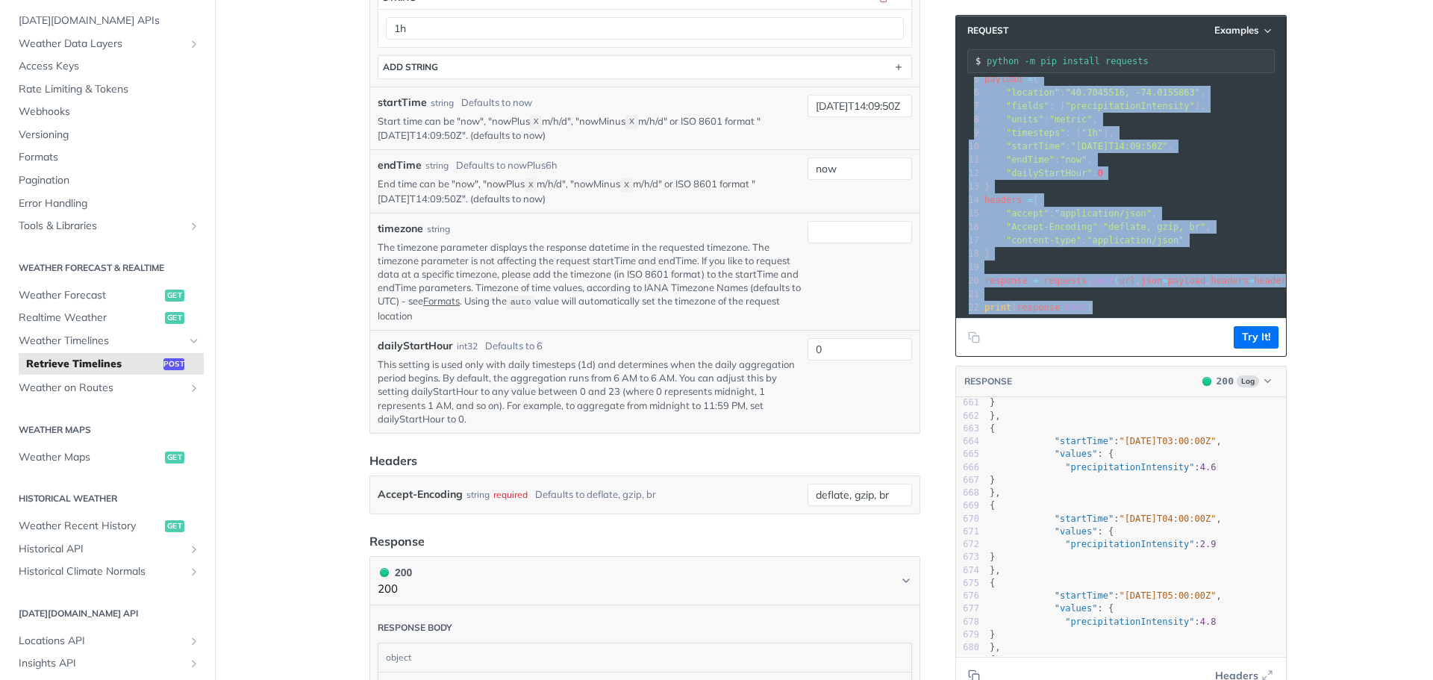
drag, startPoint x: 1056, startPoint y: 122, endPoint x: 1136, endPoint y: 595, distance: 479.9
click at [1136, 595] on section "Request Examples python -m pip install requests xxxxxxxxxx 22 1 import requests…" at bounding box center [1121, 355] width 331 height 710
copy div "​ 5 payload = { 6 "location" : "40.7045516, -74.0155863" , 7 "fields" : [ "prec…"
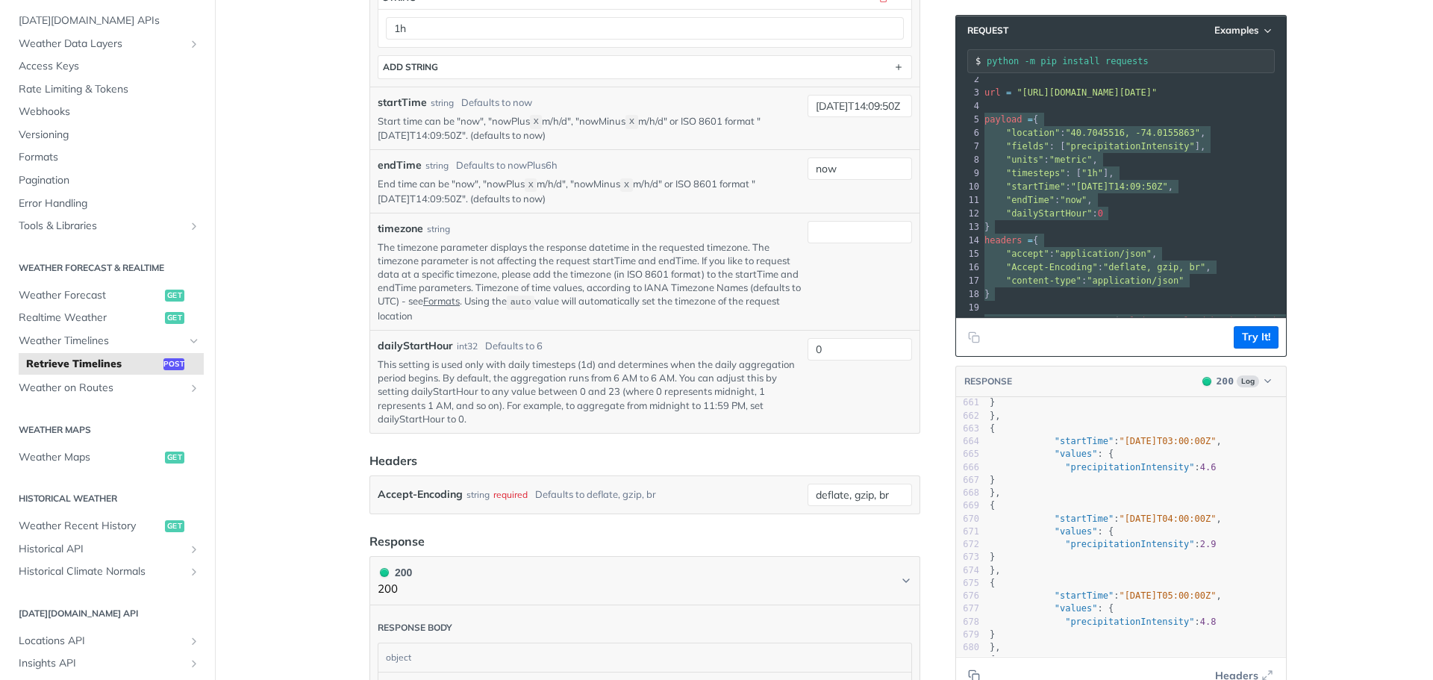
scroll to position [0, 0]
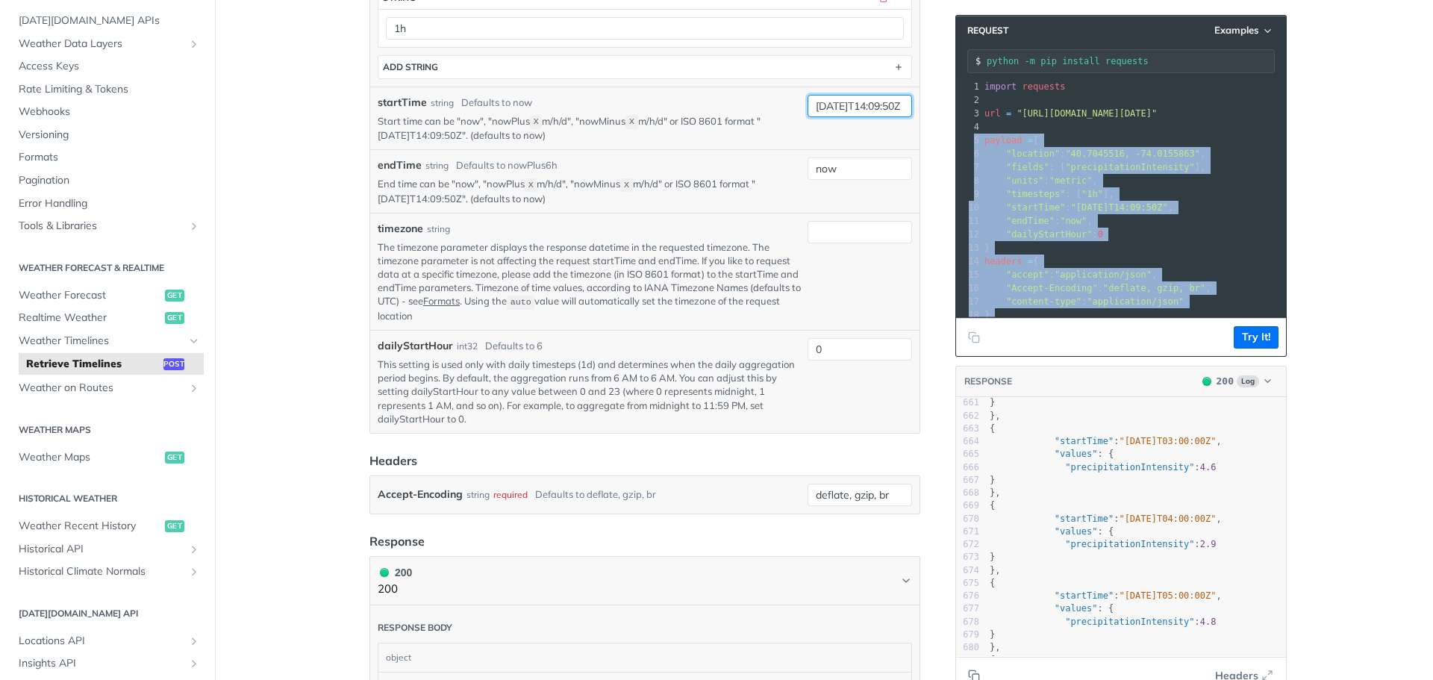
click at [864, 117] on input "2025-10-08T14:09:50Z" at bounding box center [860, 106] width 105 height 22
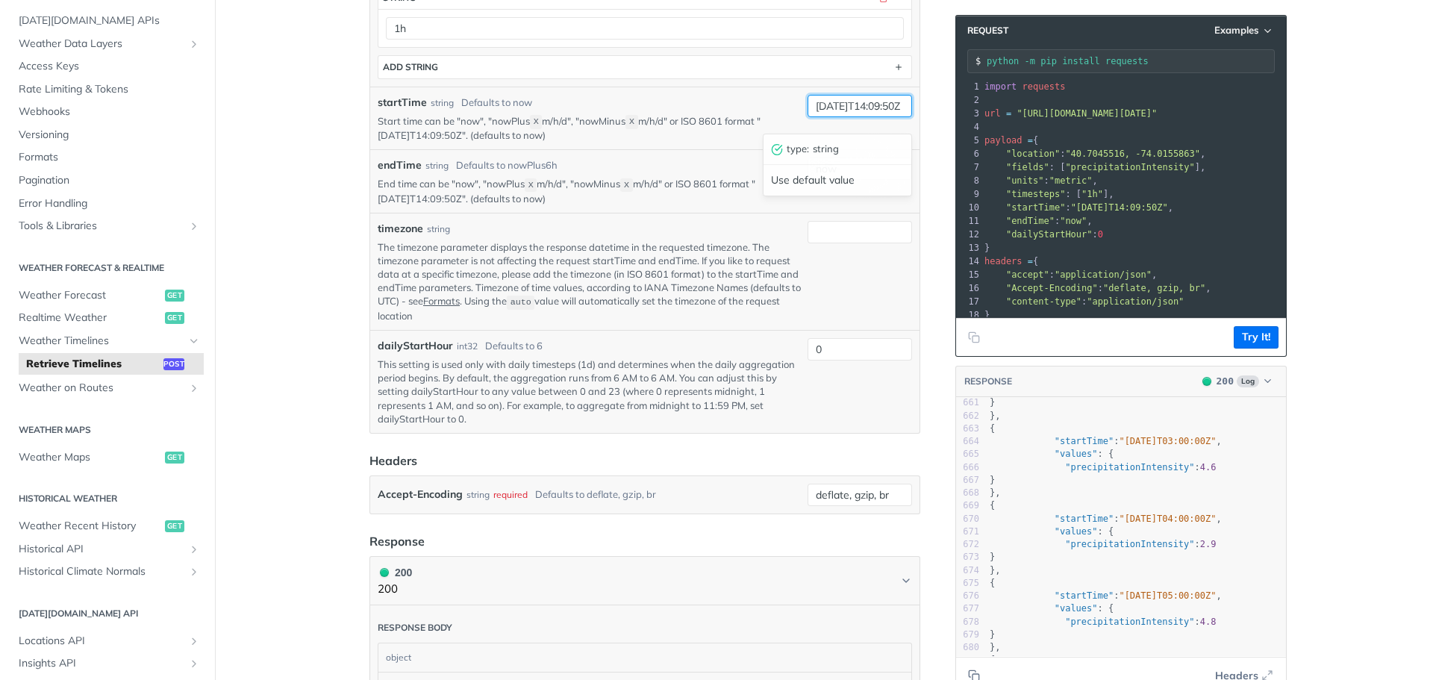
click at [864, 117] on input "2025-10-08T14:09:50Z" at bounding box center [860, 106] width 105 height 22
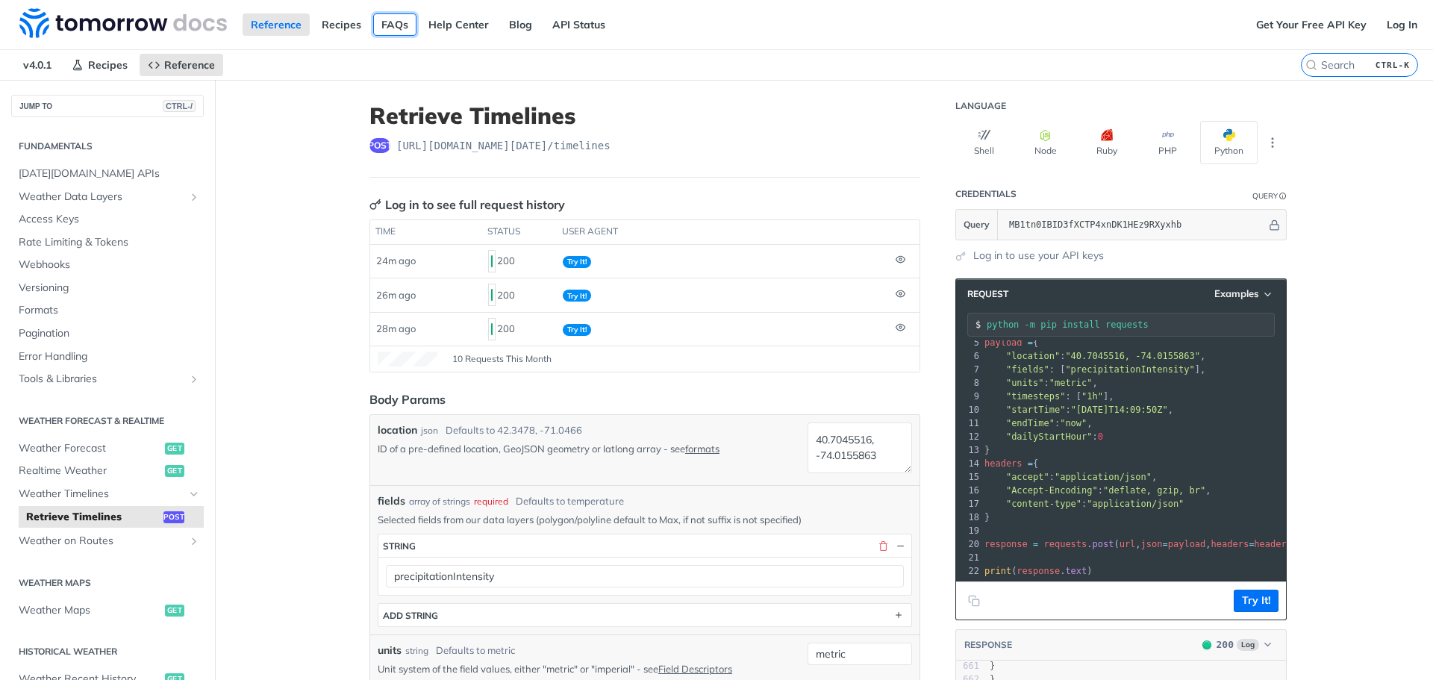
click at [380, 27] on link "FAQs" at bounding box center [394, 24] width 43 height 22
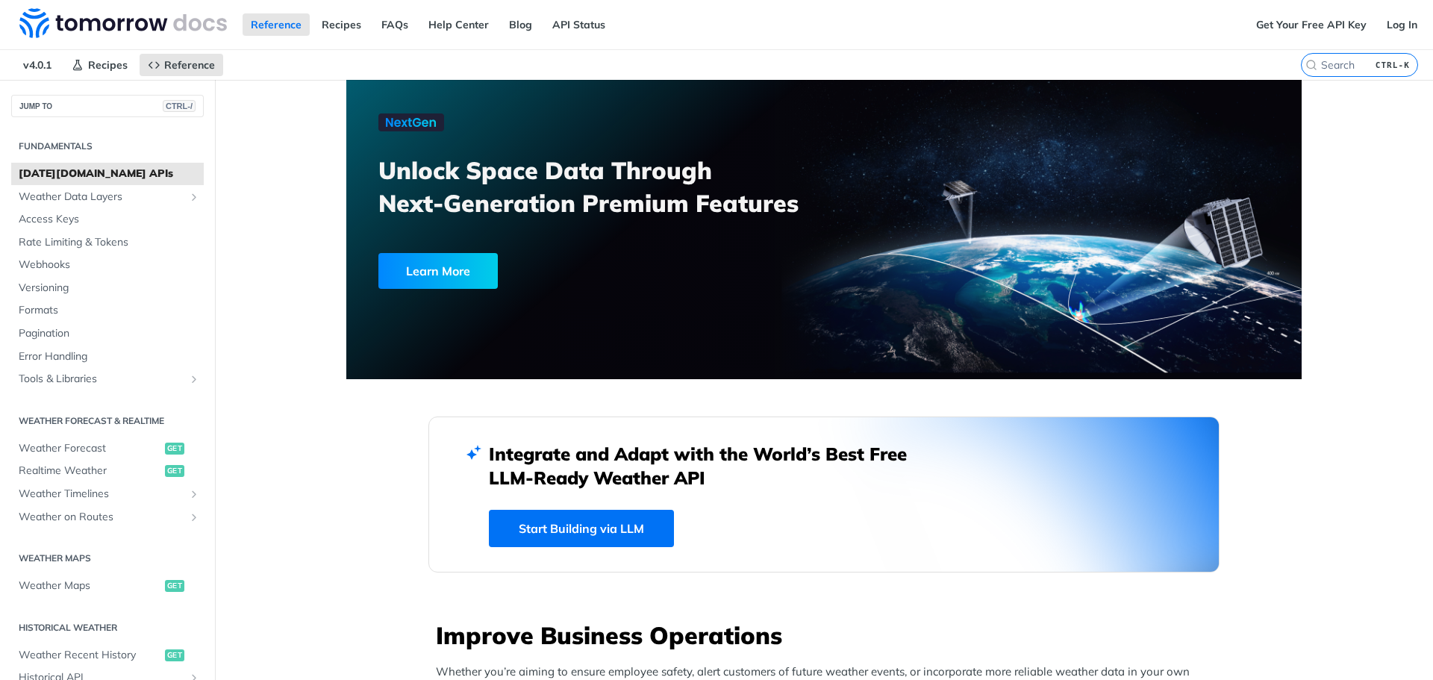
scroll to position [1344, 0]
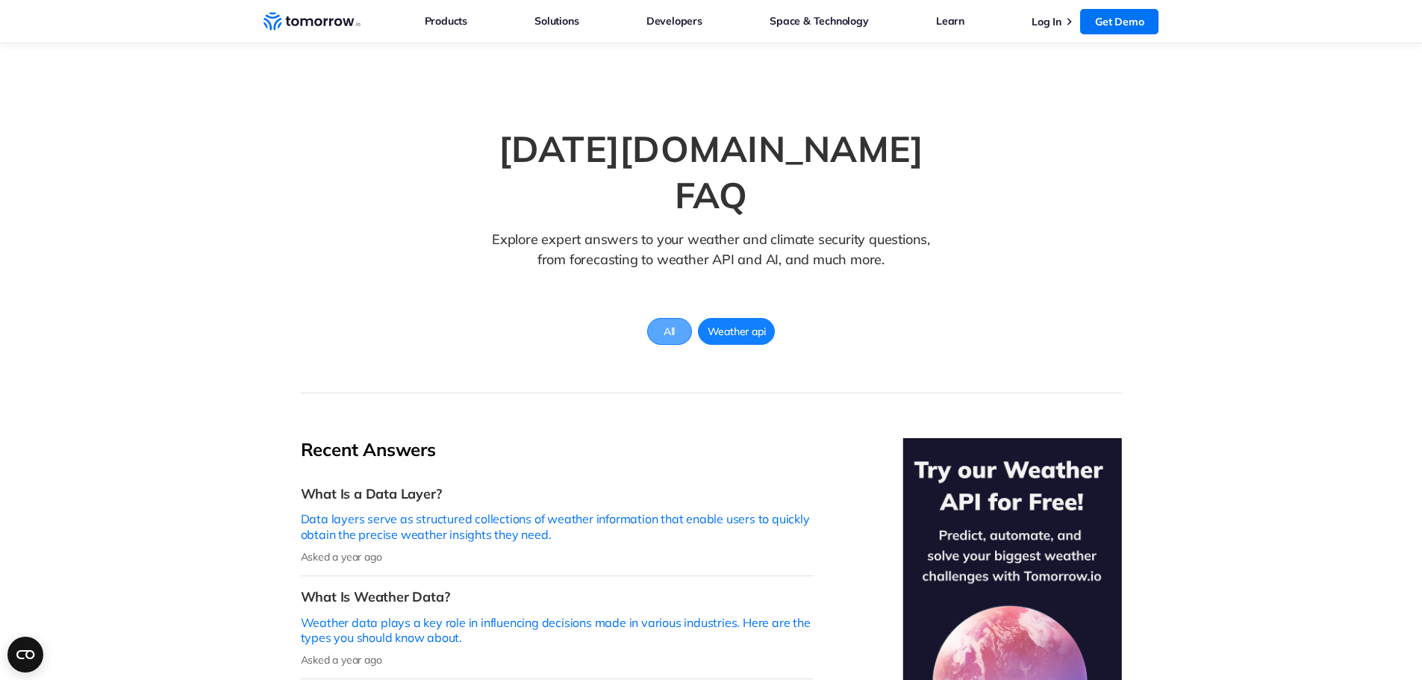
click at [679, 322] on span "All" at bounding box center [669, 331] width 29 height 19
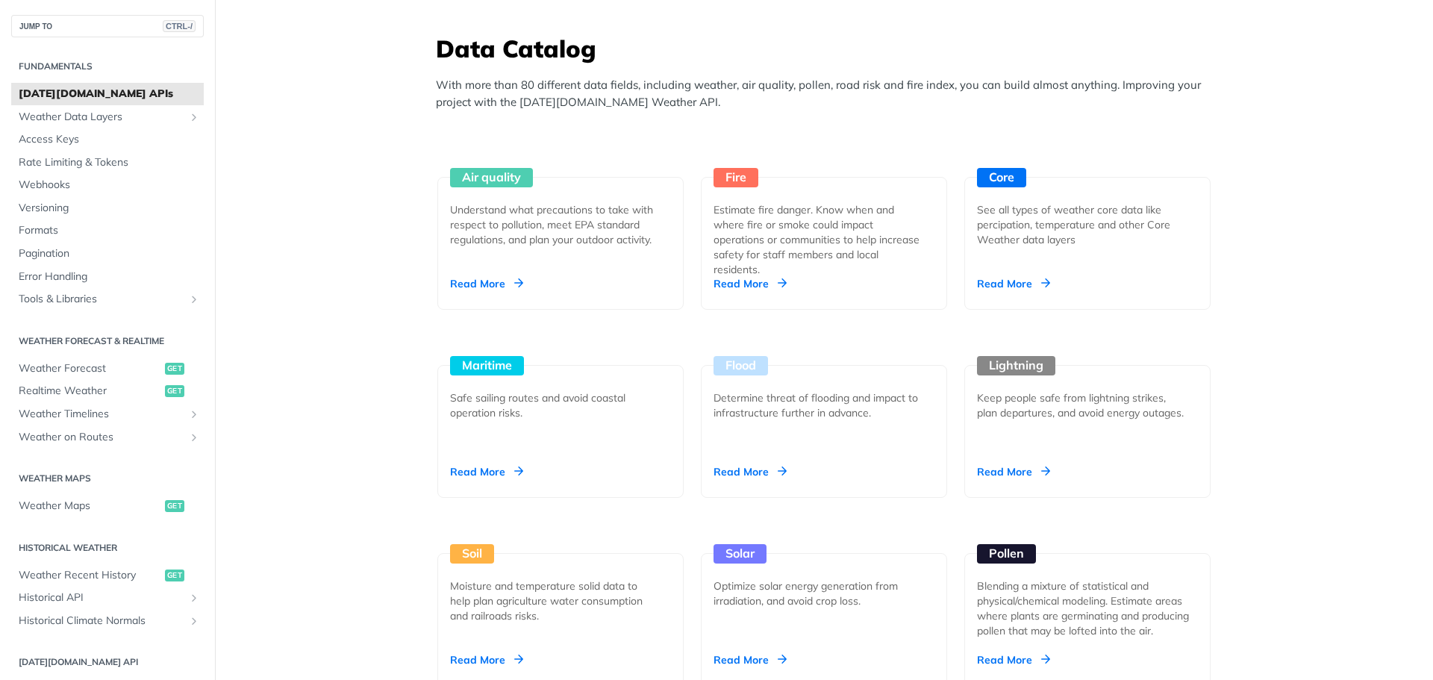
scroll to position [1418, 0]
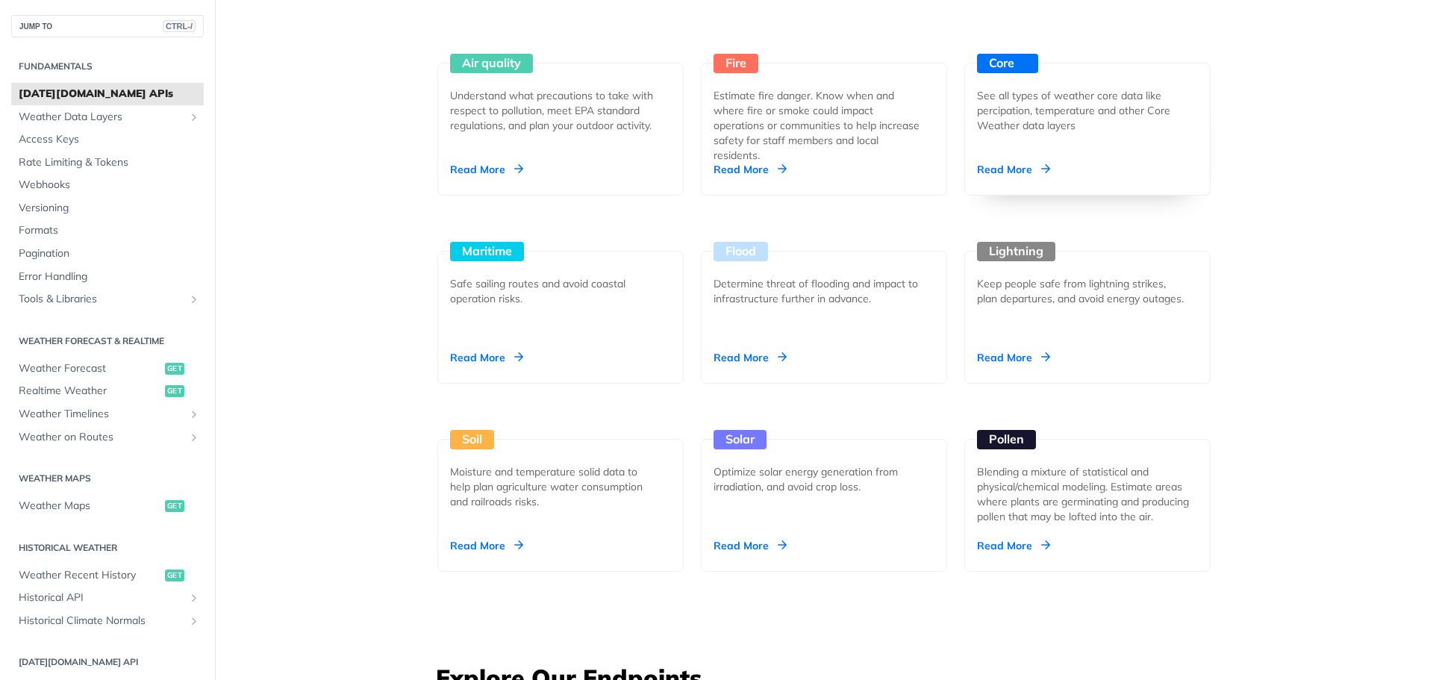
click at [1014, 63] on div "Core" at bounding box center [1007, 63] width 61 height 19
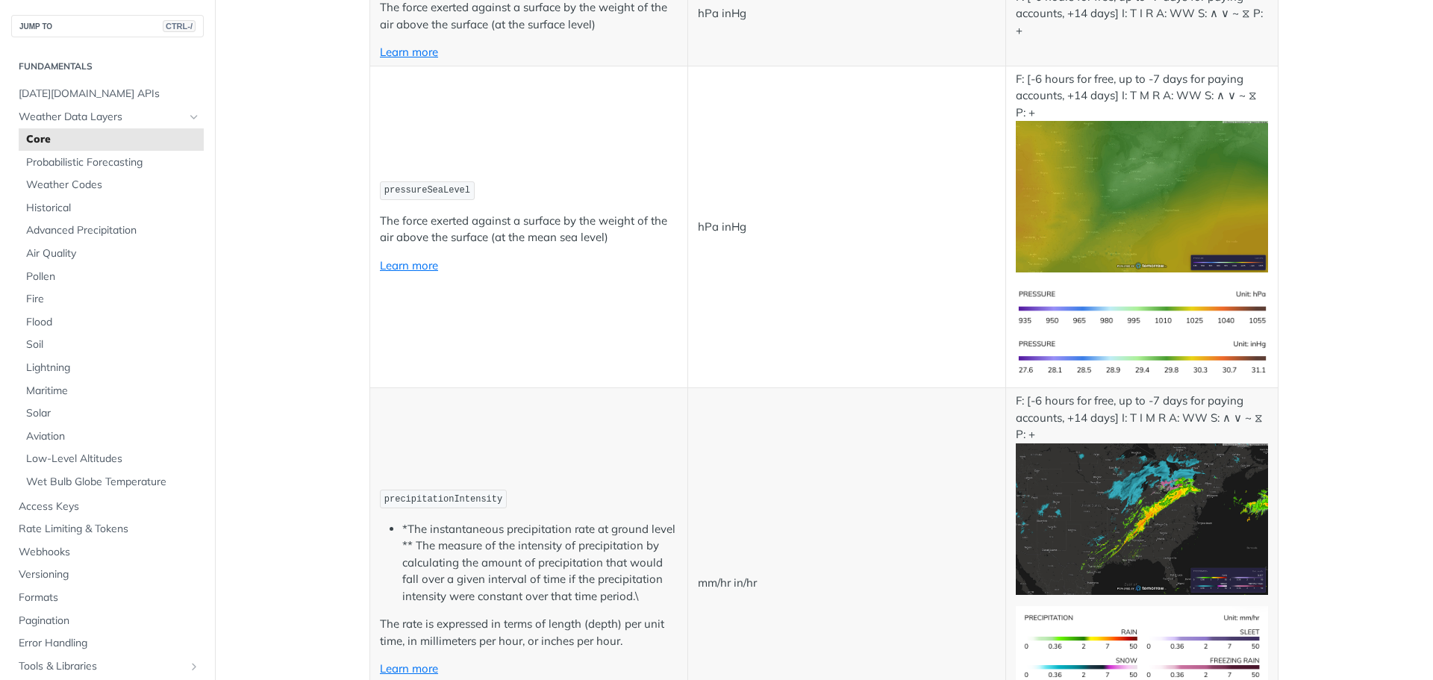
scroll to position [2538, 0]
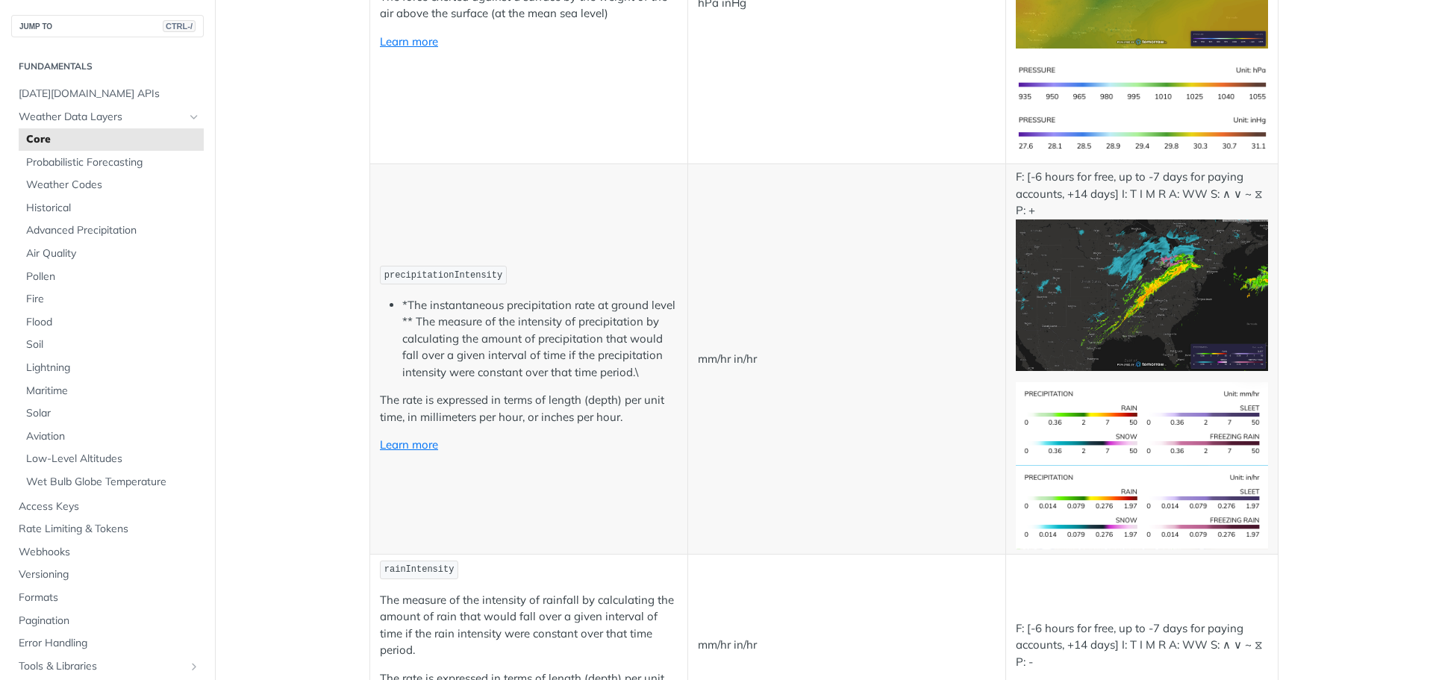
click at [423, 274] on span "precipitationIntensity" at bounding box center [443, 275] width 118 height 10
copy span "precipitationIntensity"
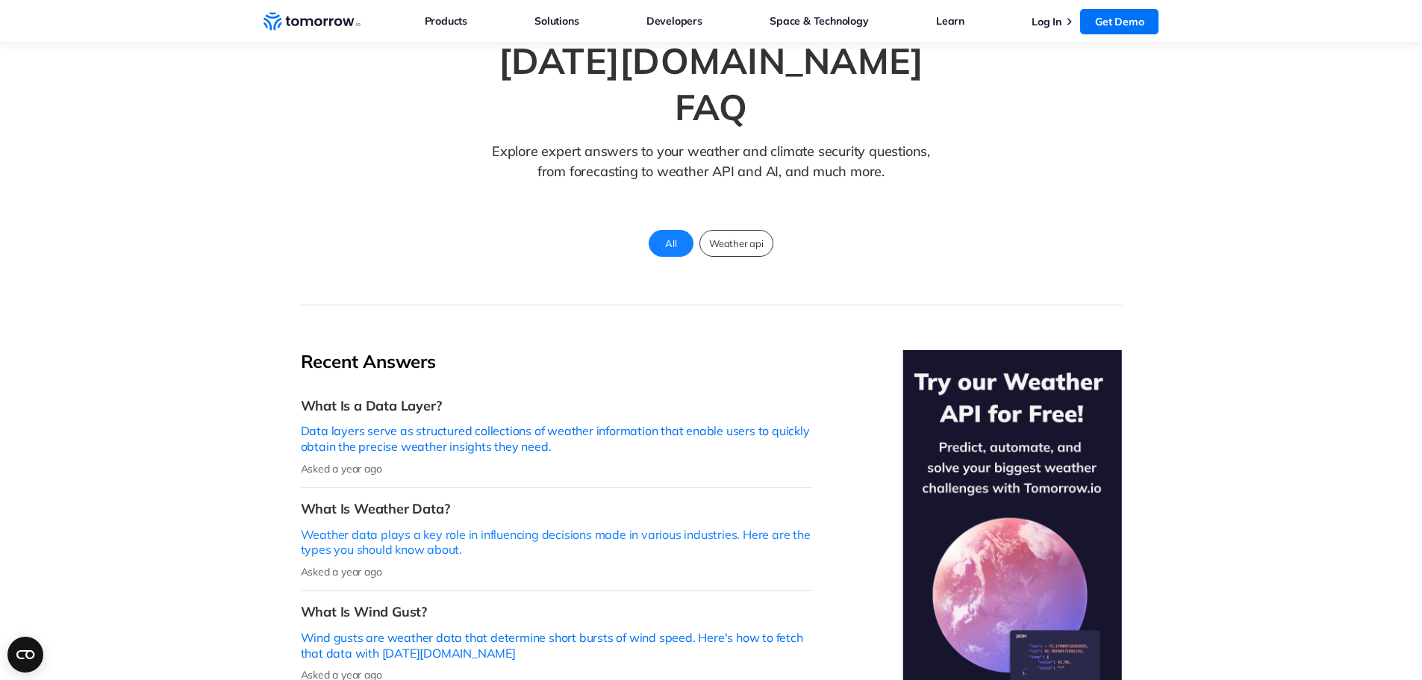
scroll to position [75, 0]
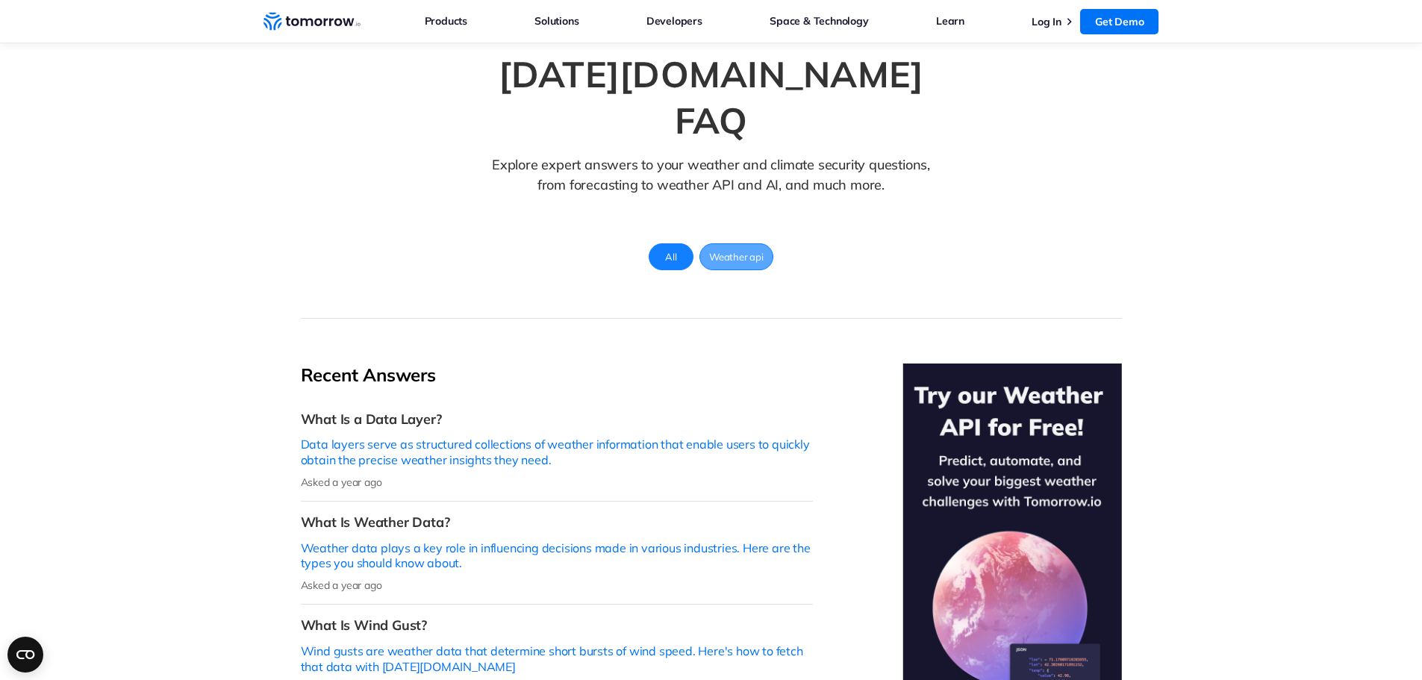
drag, startPoint x: 737, startPoint y: 198, endPoint x: 692, endPoint y: 245, distance: 65.0
click at [737, 243] on div "Weather api" at bounding box center [737, 256] width 74 height 27
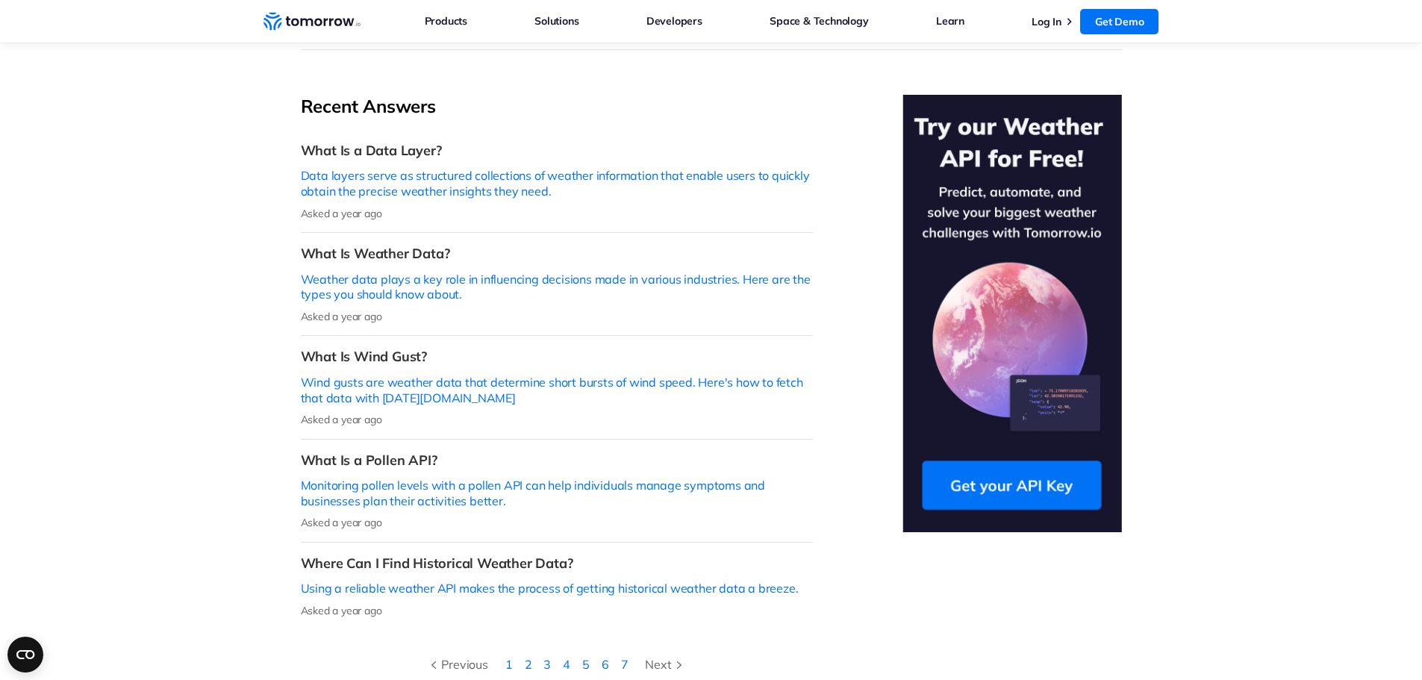
scroll to position [373, 0]
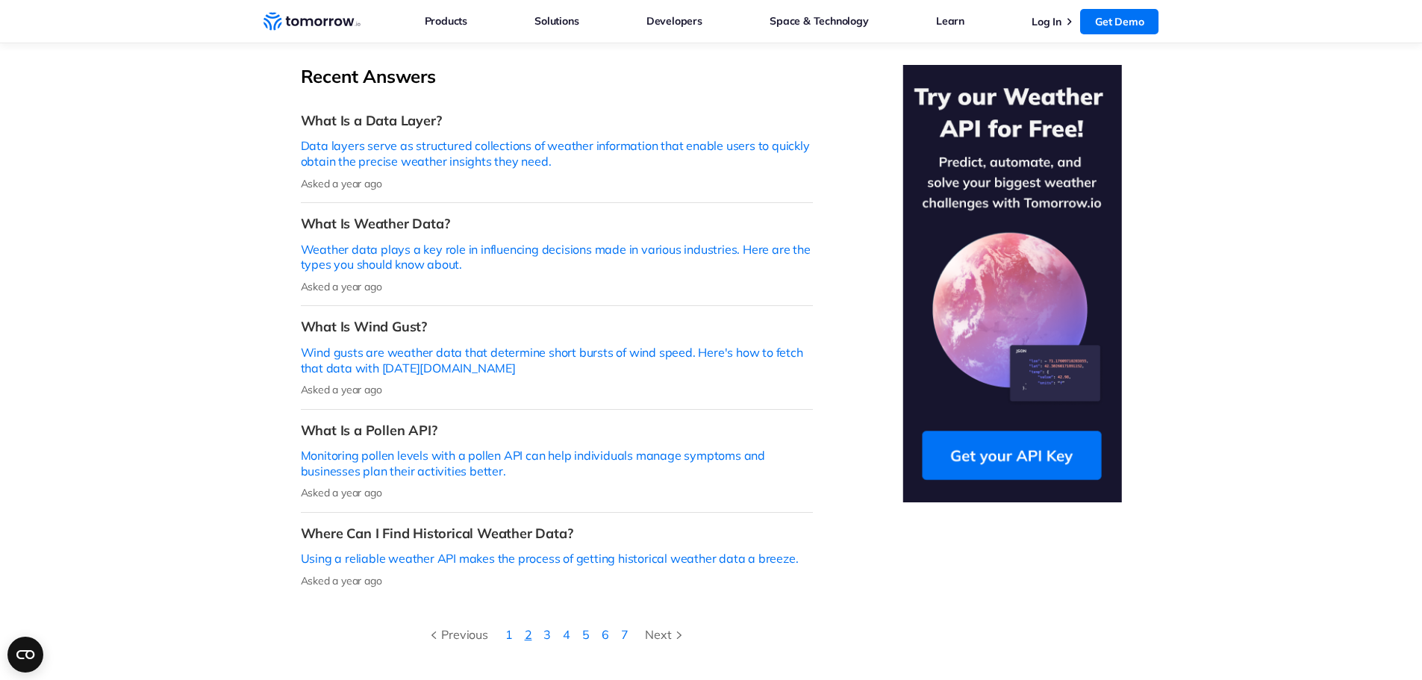
click at [529, 627] on link "2" at bounding box center [528, 634] width 7 height 15
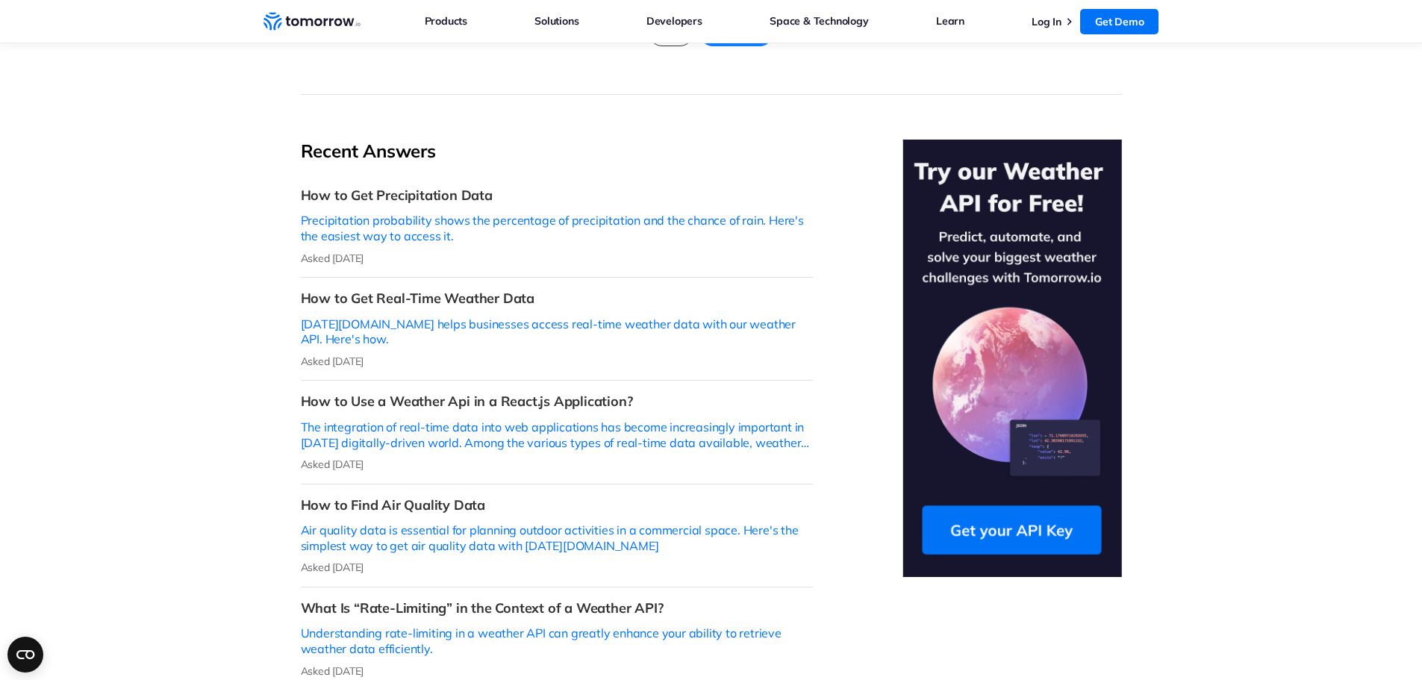
scroll to position [373, 0]
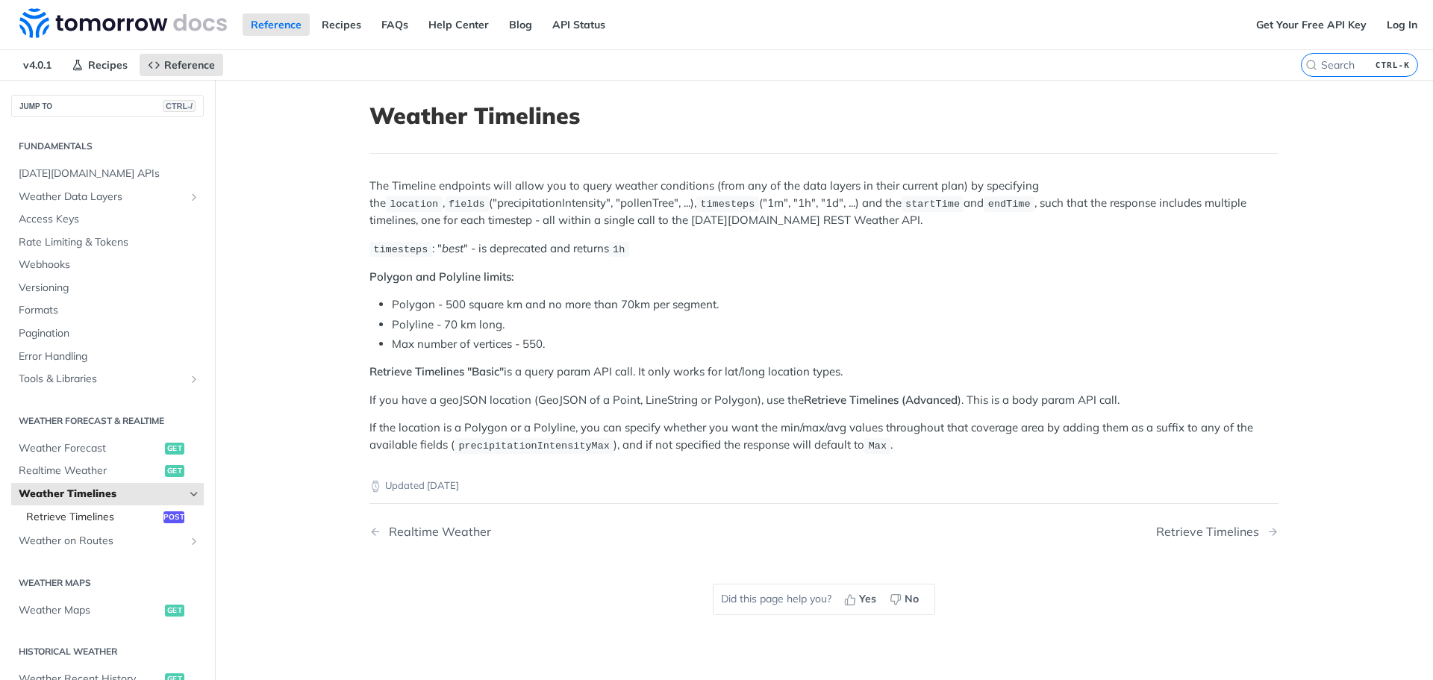
click at [97, 520] on span "Retrieve Timelines" at bounding box center [93, 517] width 134 height 15
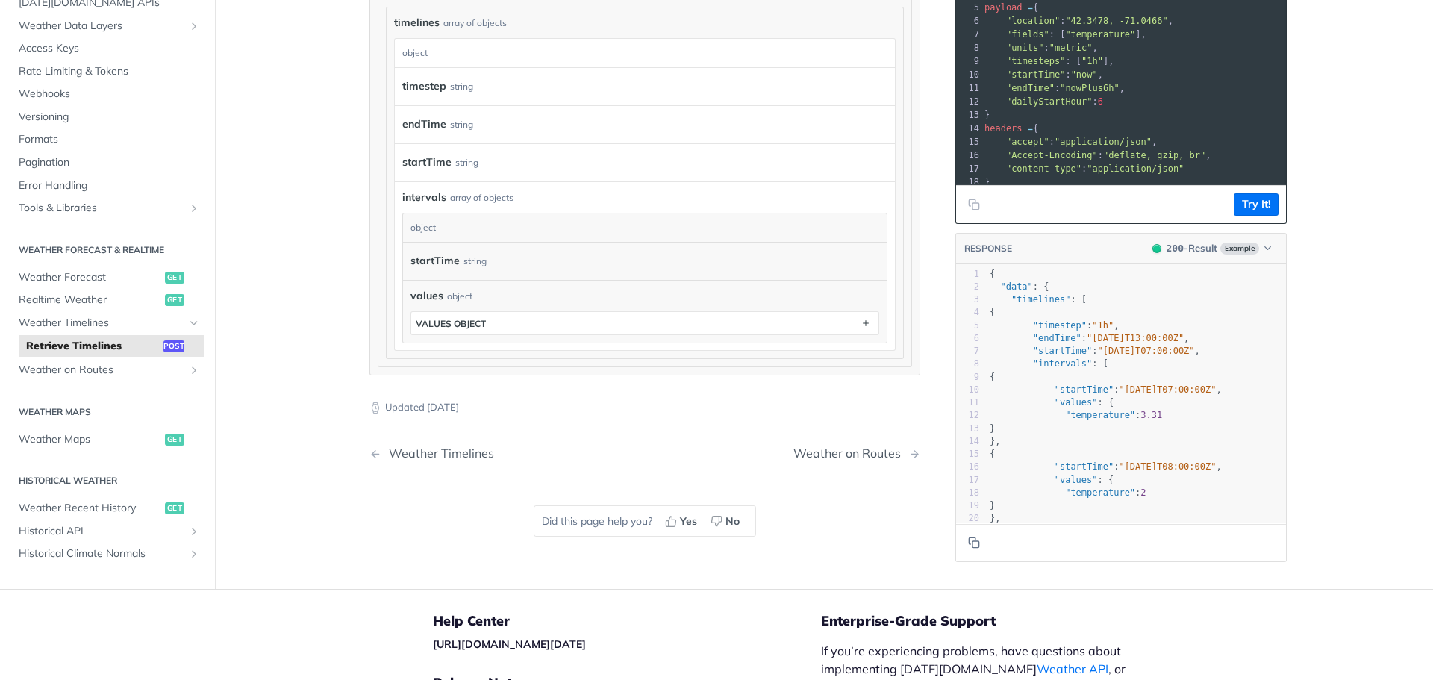
scroll to position [1633, 0]
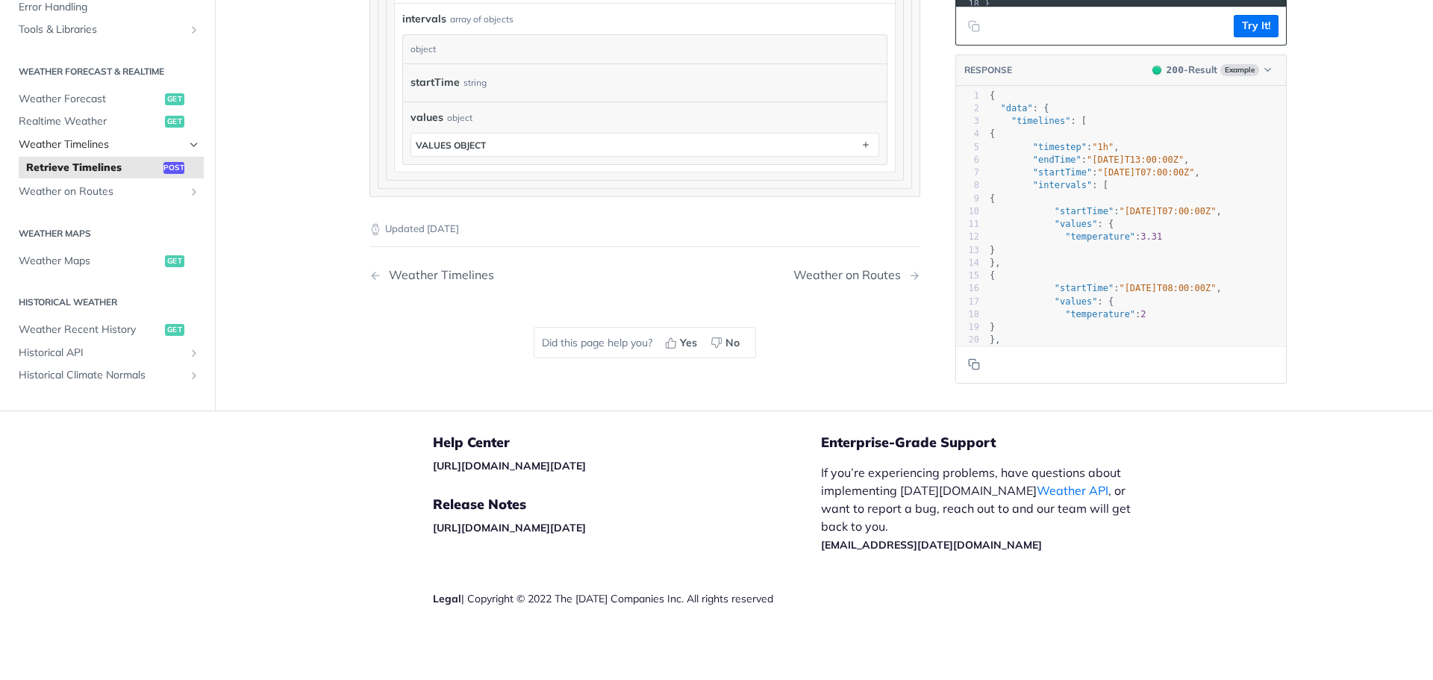
click at [83, 148] on span "Weather Timelines" at bounding box center [102, 144] width 166 height 15
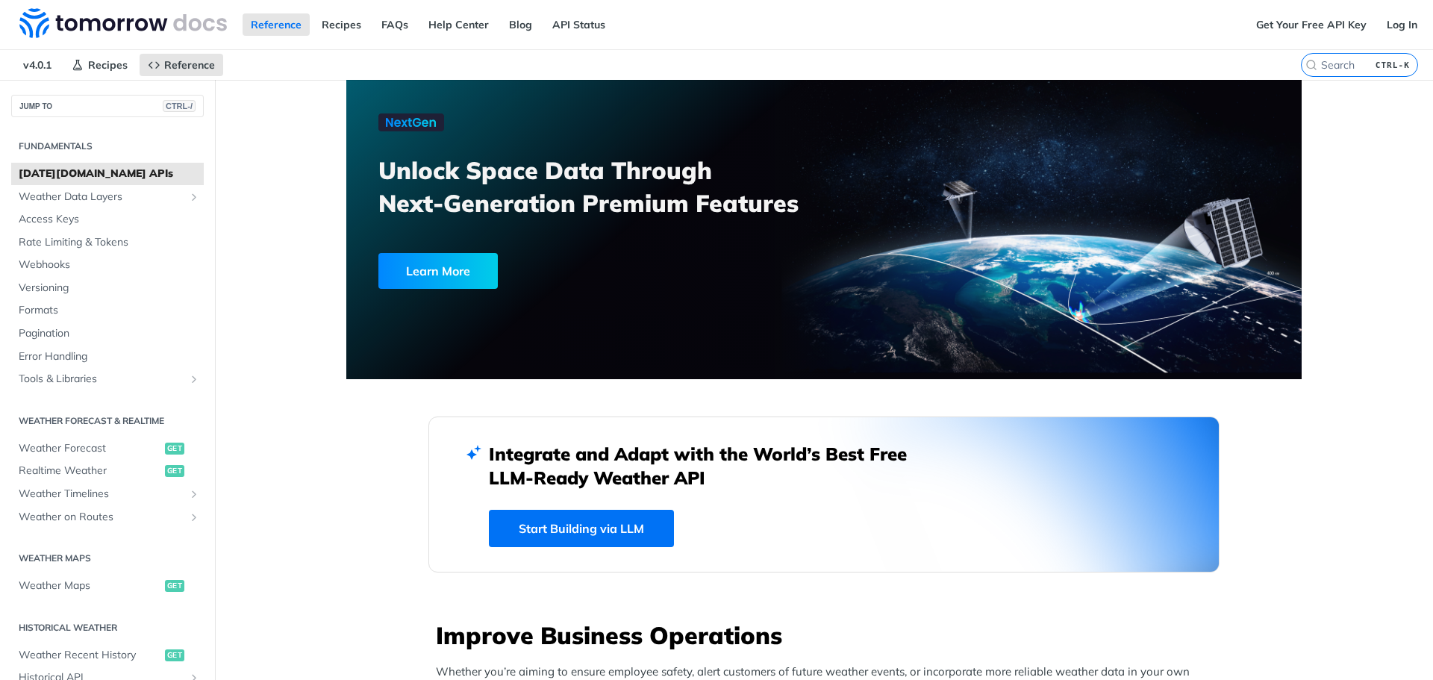
scroll to position [1344, 0]
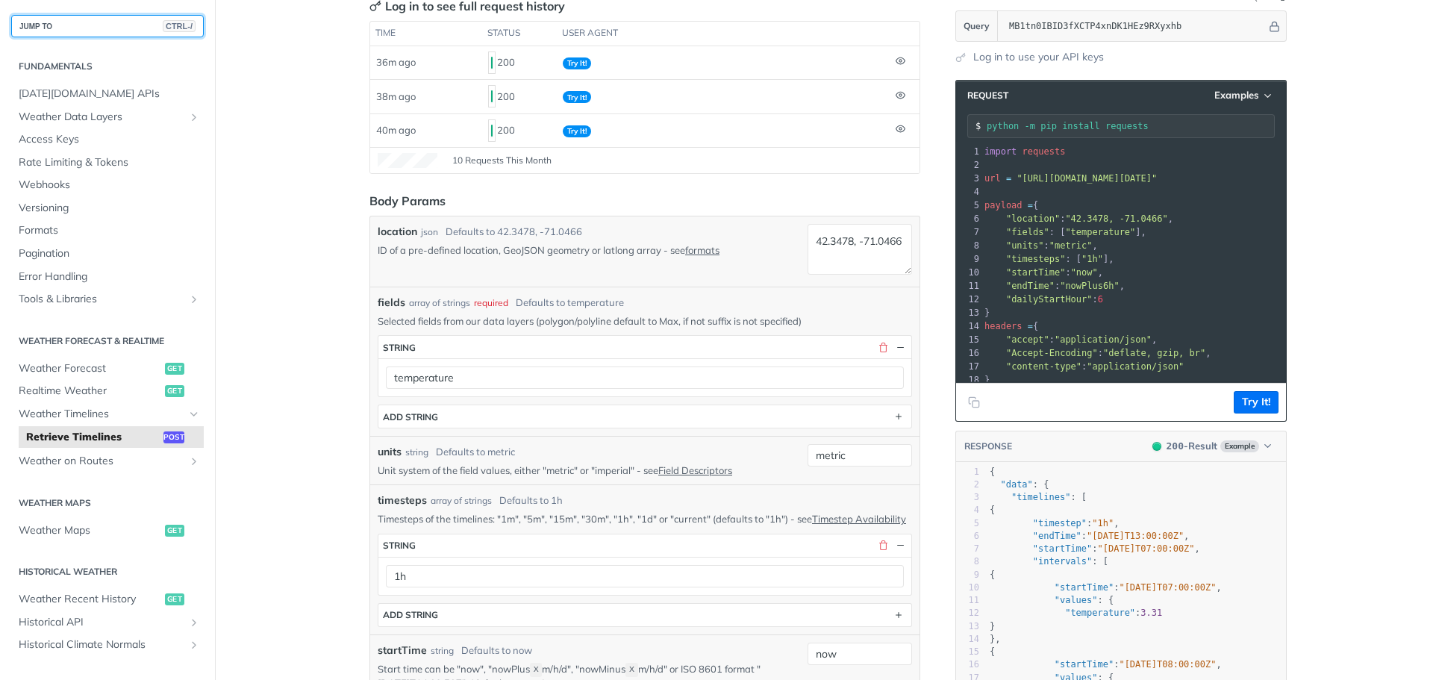
scroll to position [224, 0]
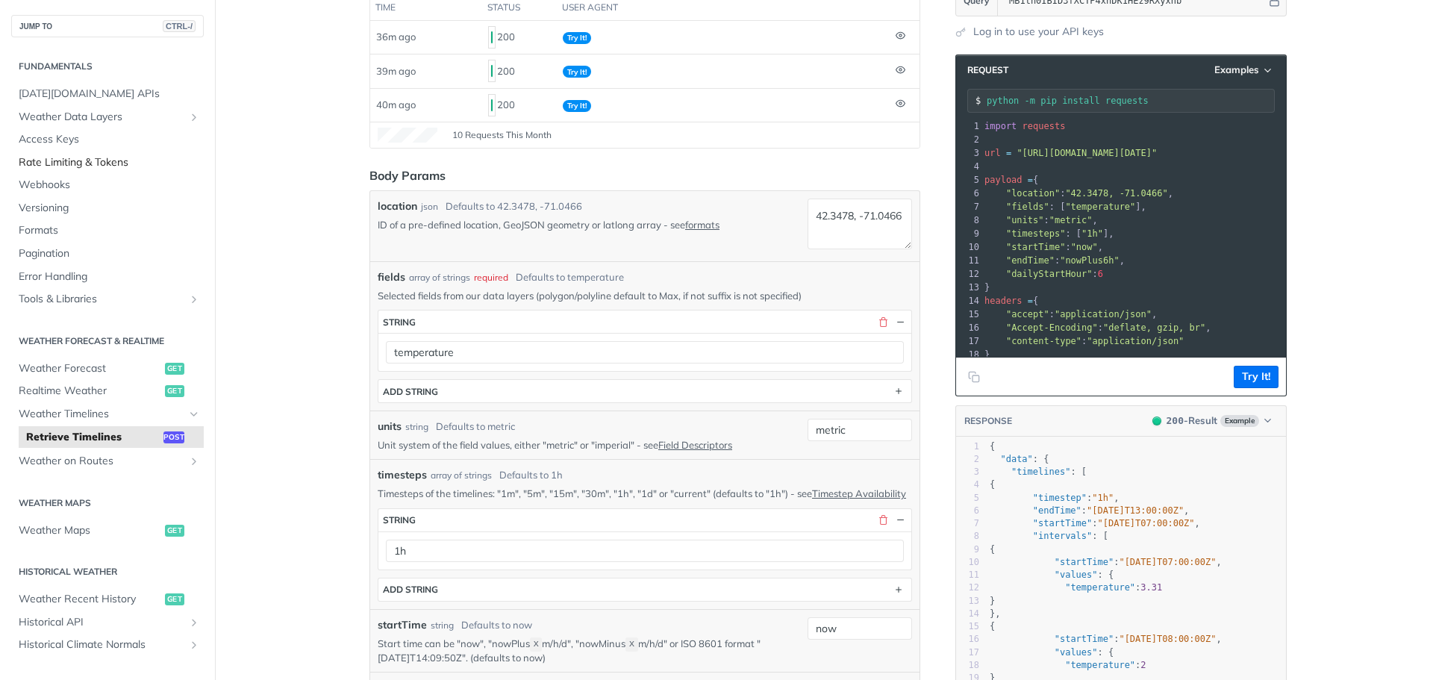
click at [81, 161] on span "Rate Limiting & Tokens" at bounding box center [109, 162] width 181 height 15
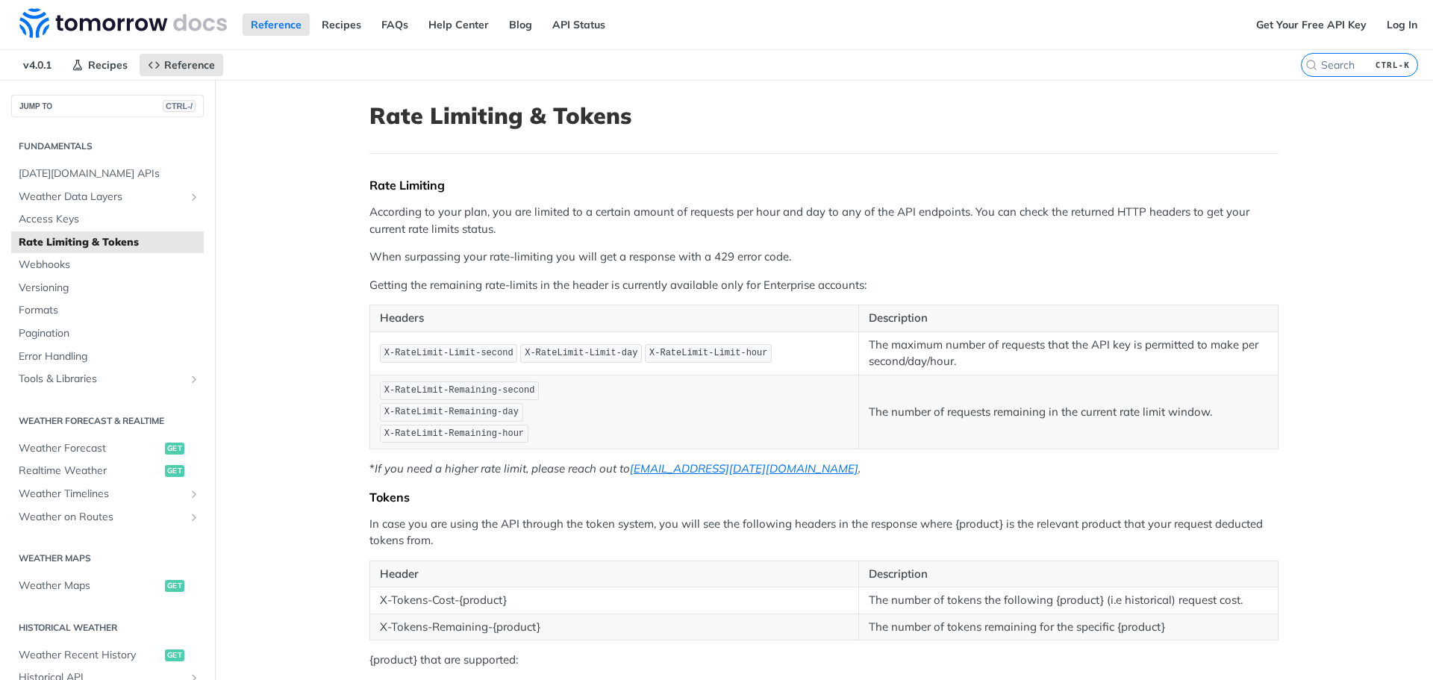
scroll to position [149, 0]
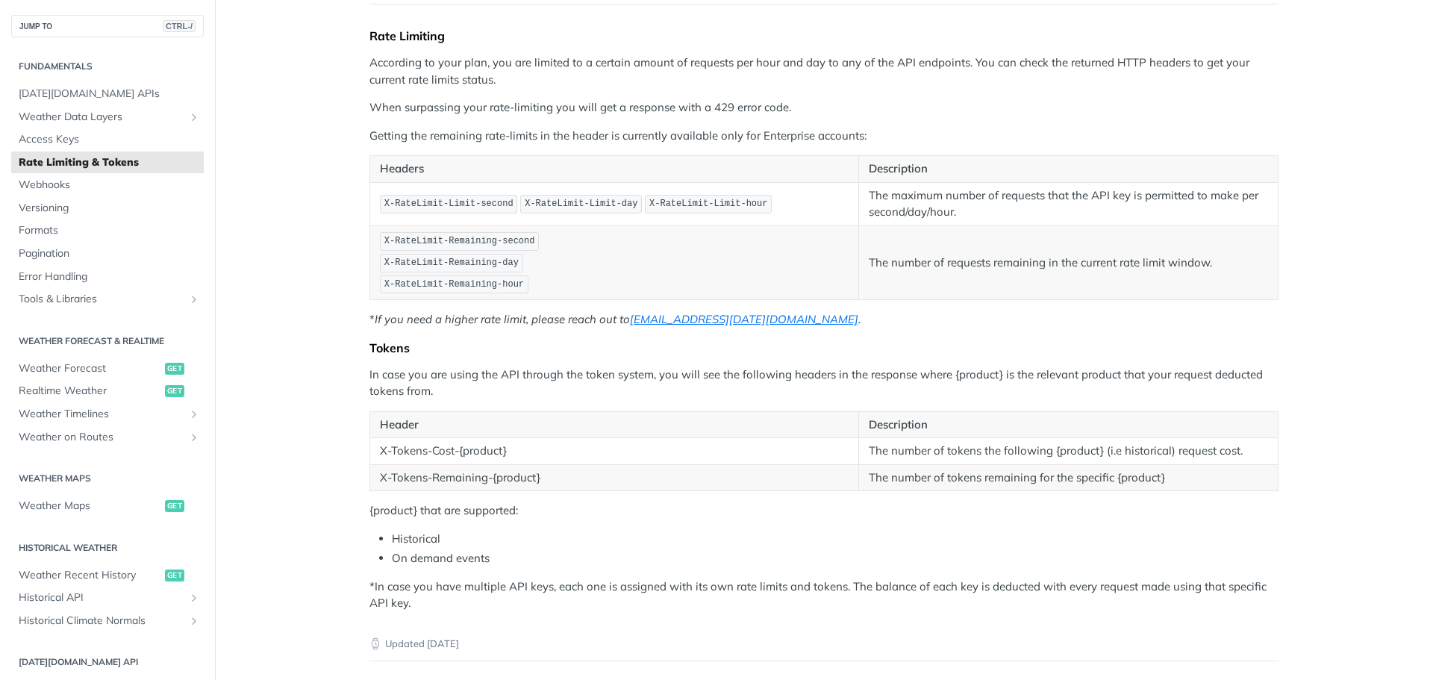
click at [326, 128] on main "JUMP TO CTRL-/ Fundamentals Tomorrow.io APIs Weather Data Layers Core Probabili…" at bounding box center [716, 378] width 1433 height 894
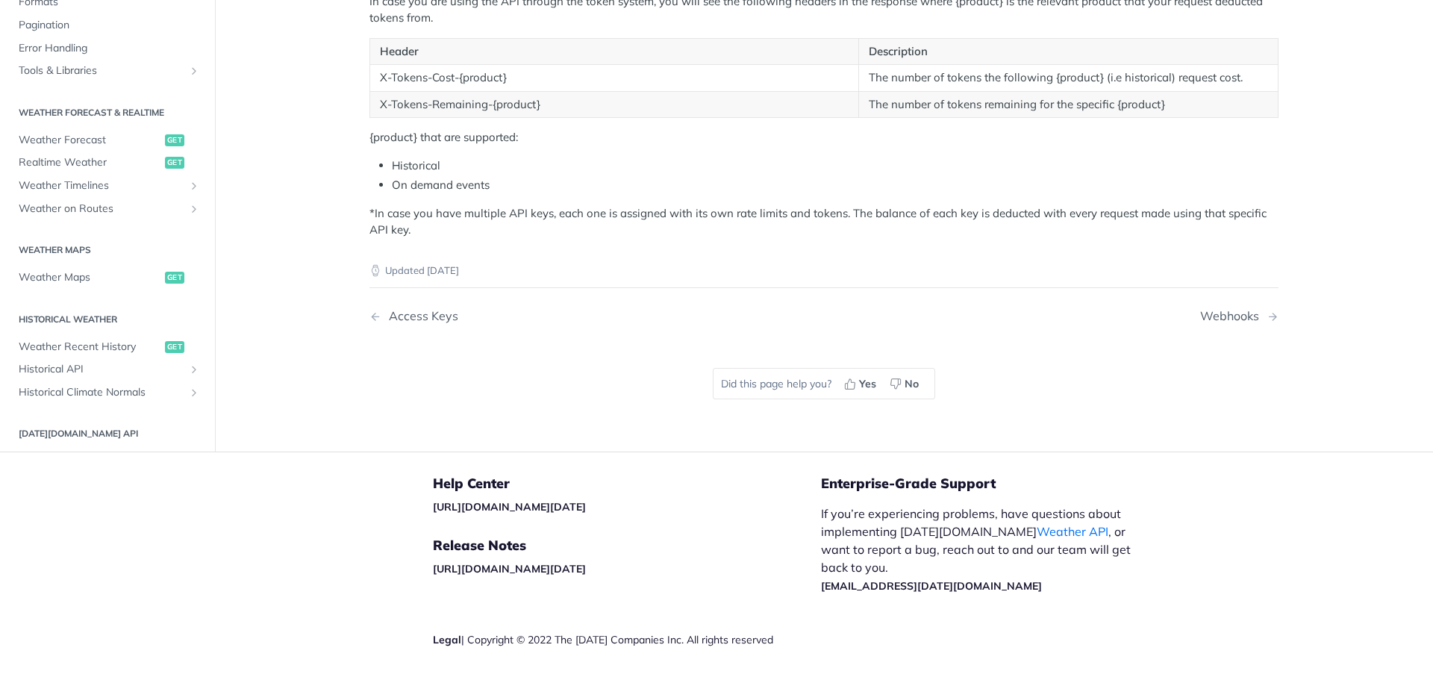
scroll to position [75, 0]
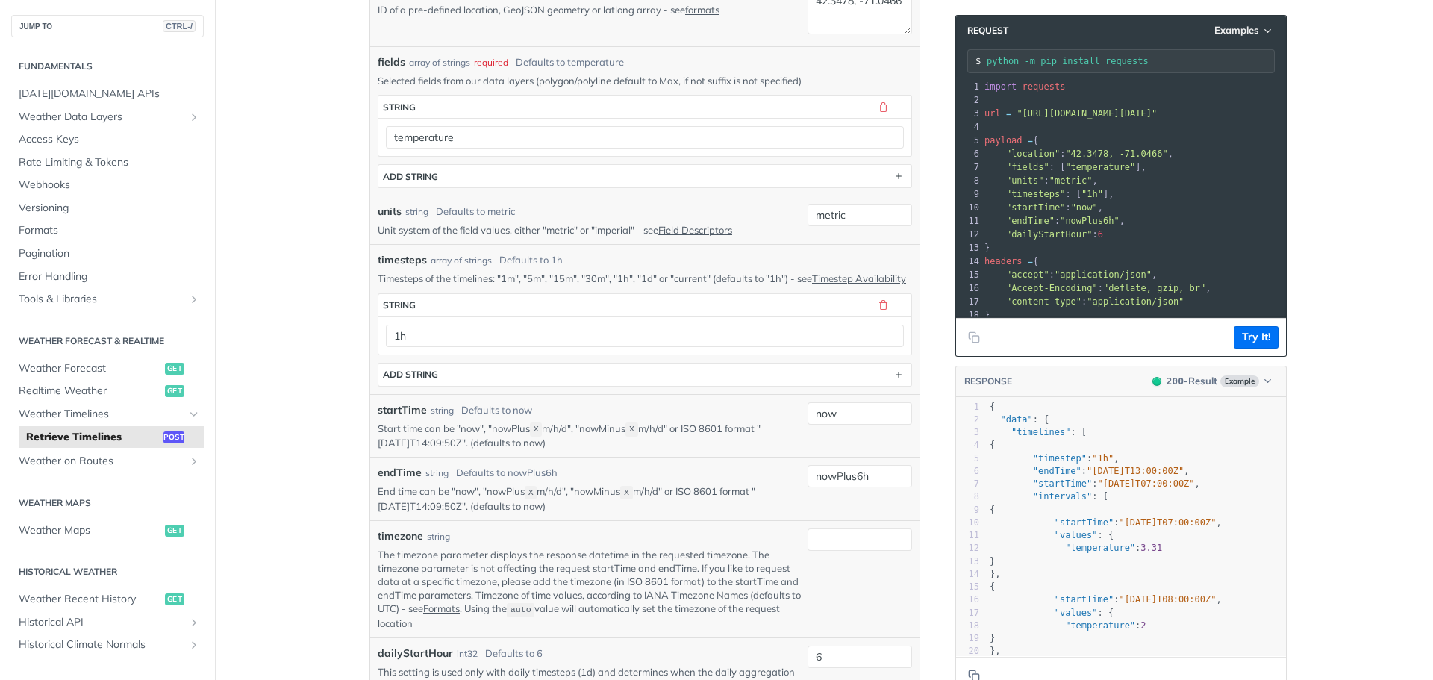
scroll to position [523, 0]
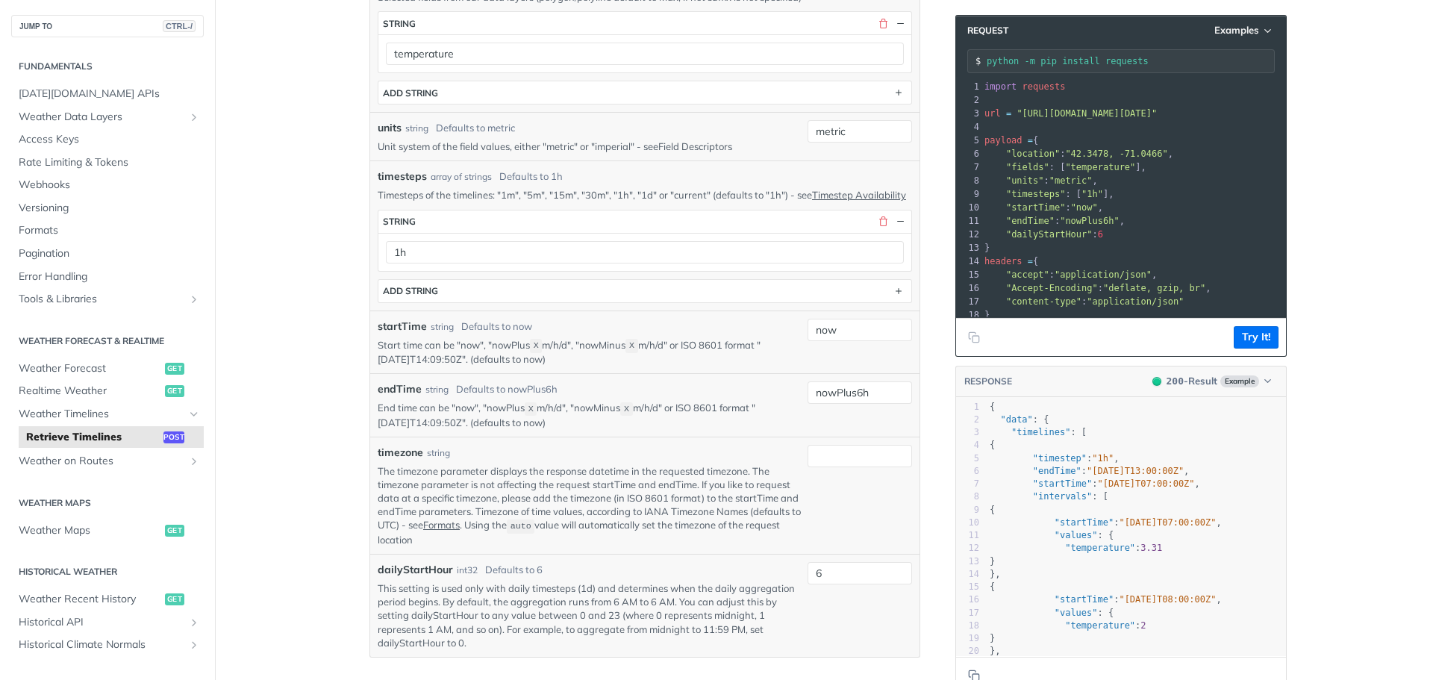
click at [701, 145] on link "Field Descriptors" at bounding box center [695, 146] width 74 height 12
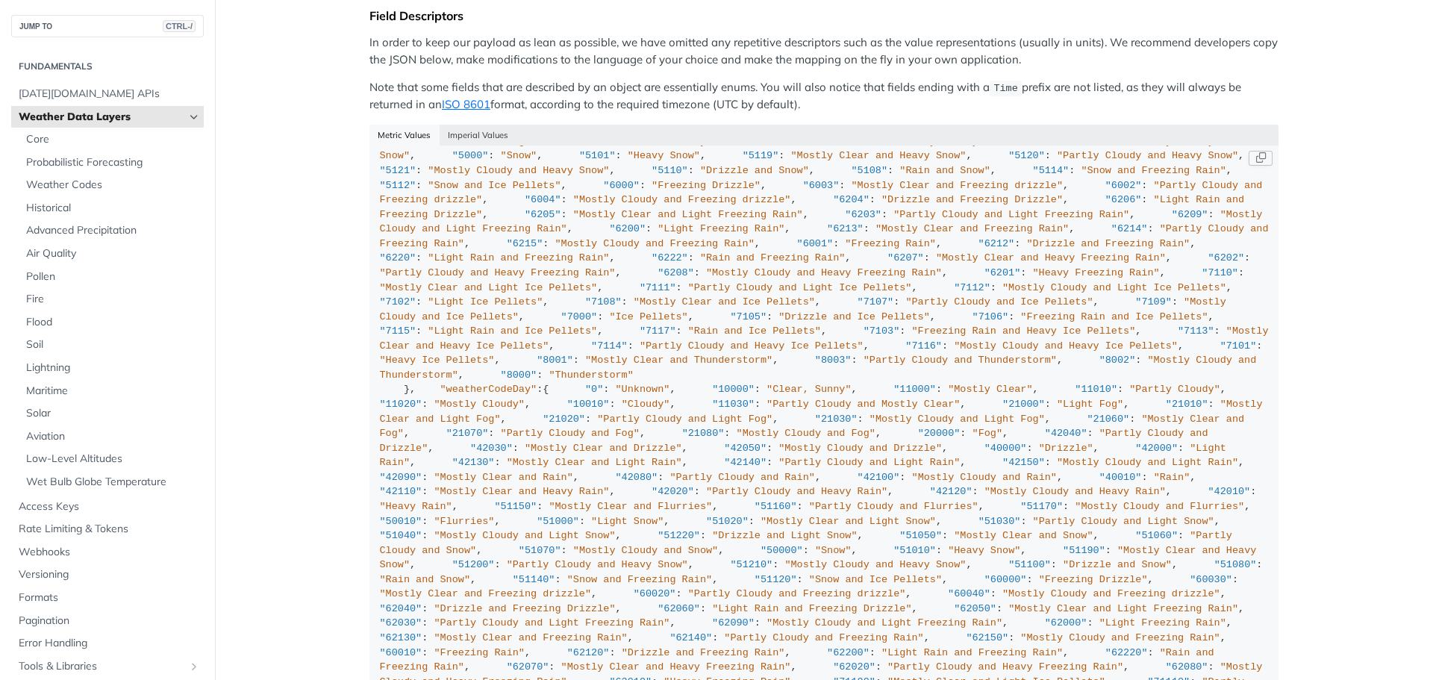
scroll to position [1045, 0]
click at [832, 339] on div "{ "cloudBase" : "km" , "cloudCeiling" : "km" , "cloudCover" : "%" , "dewPoint" …" at bounding box center [824, 148] width 889 height 2074
click at [444, 125] on button "Imperial Values" at bounding box center [479, 135] width 78 height 21
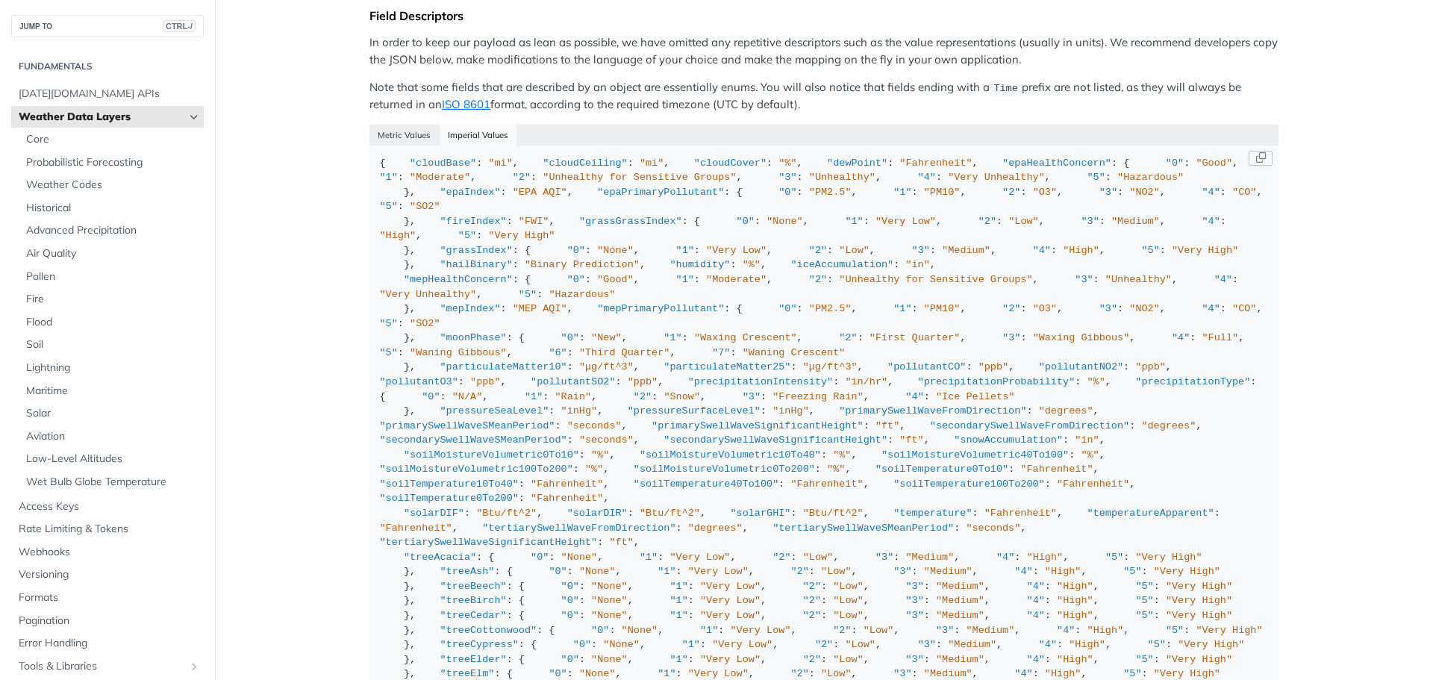
click at [682, 328] on div "{ "cloudBase" : "mi" , "cloudCeiling" : "mi" , "cloudCover" : "%" , "dewPoint" …" at bounding box center [824, 609] width 889 height 906
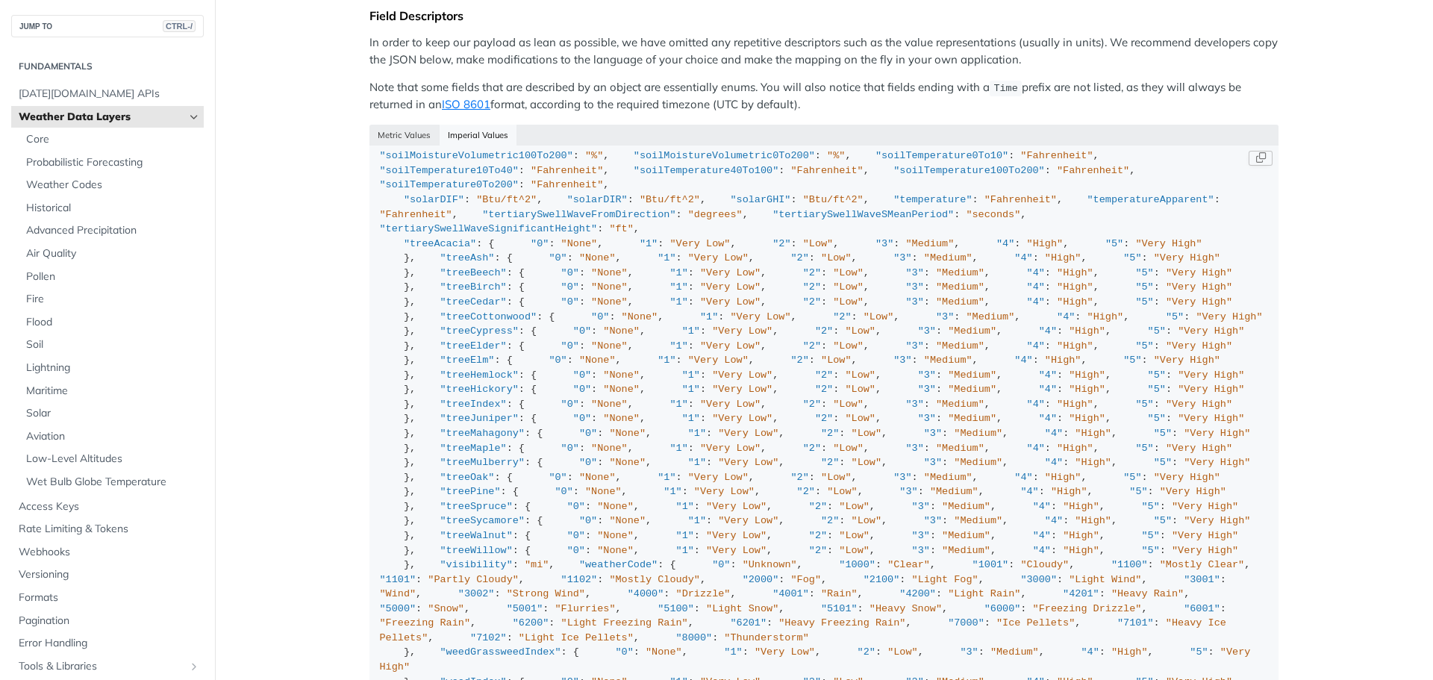
scroll to position [747, 0]
